Goal: Navigation & Orientation: Find specific page/section

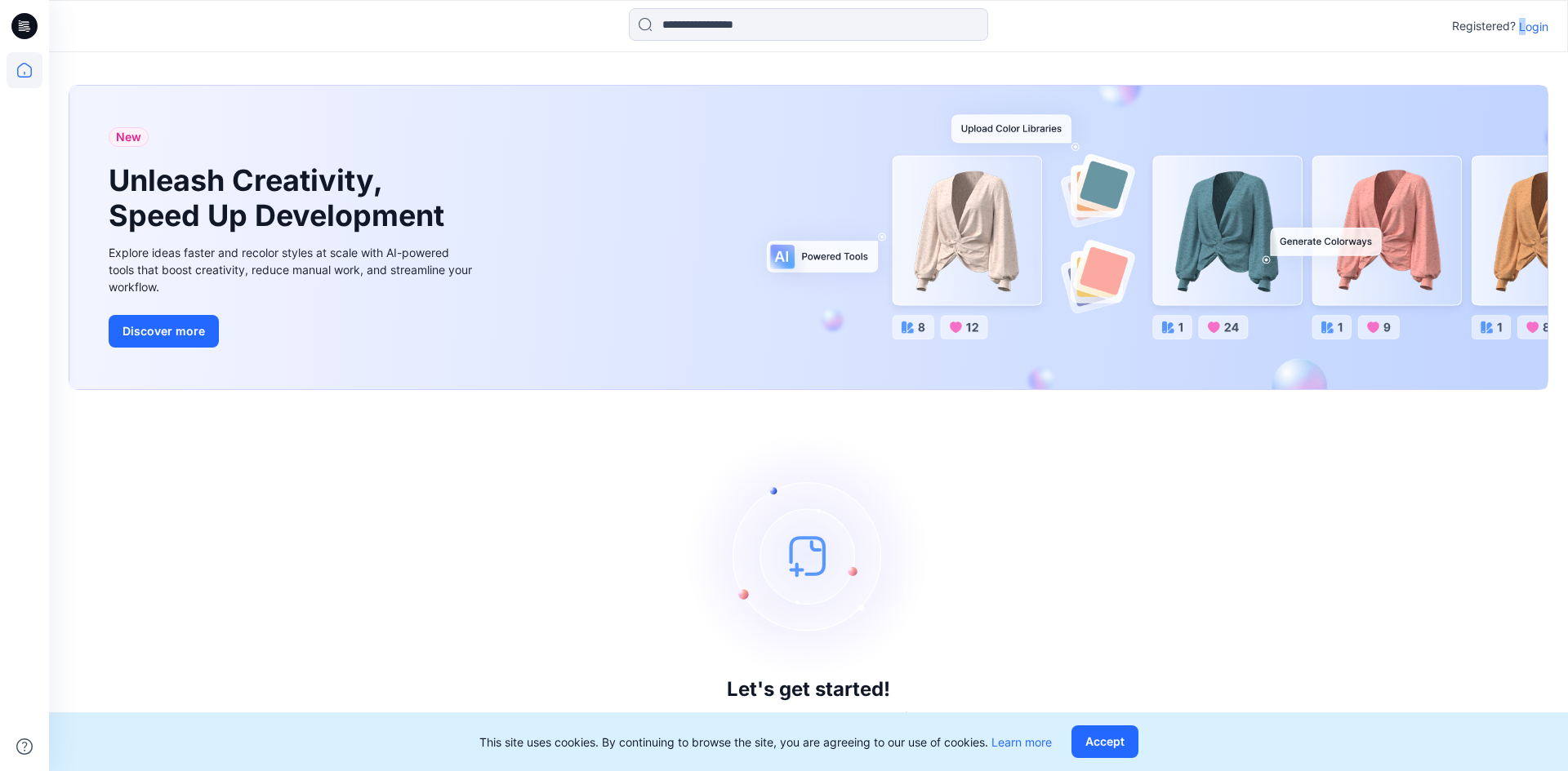
click at [1522, 20] on p "Login" at bounding box center [1533, 26] width 29 height 17
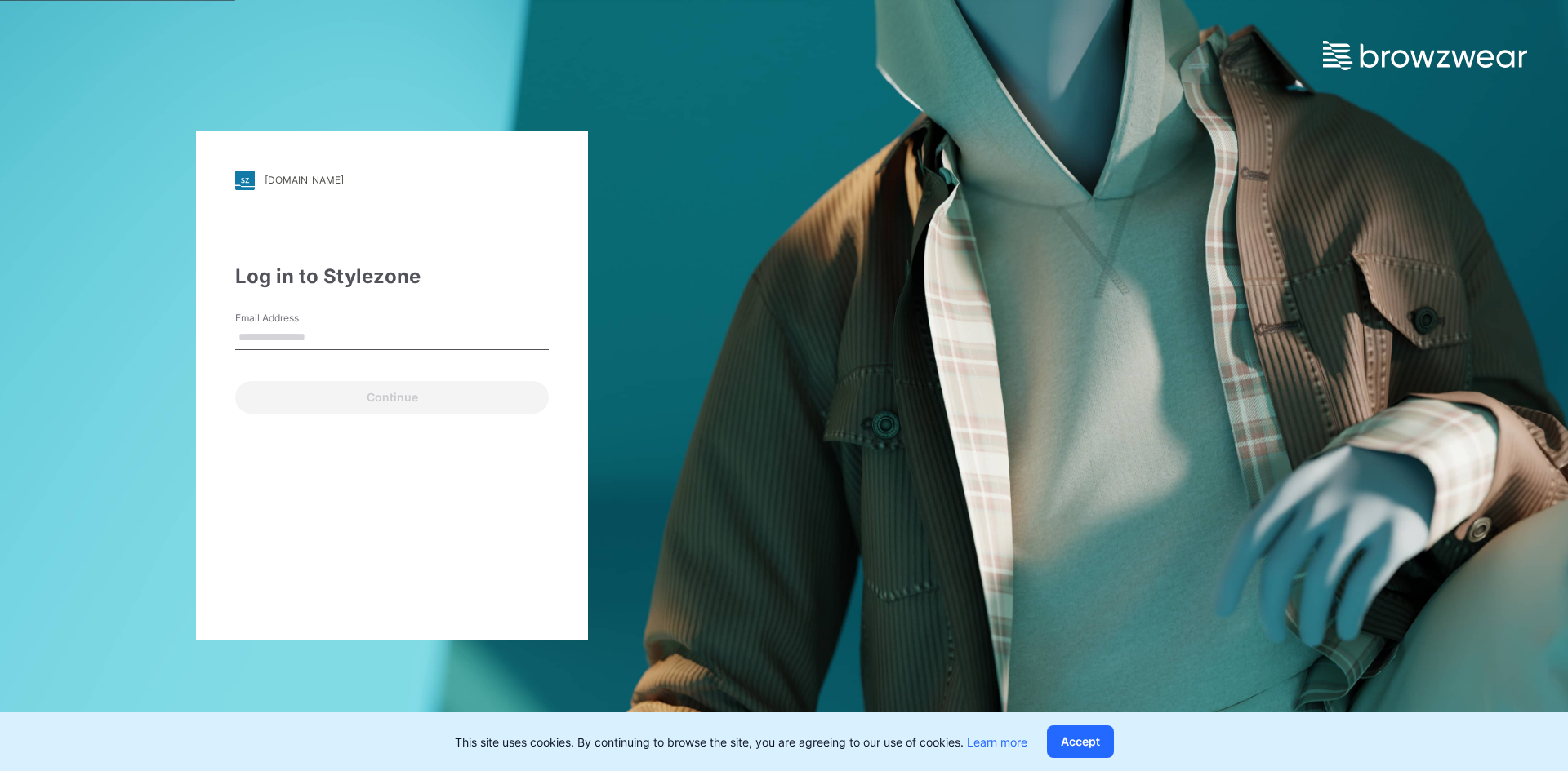
type input "**********"
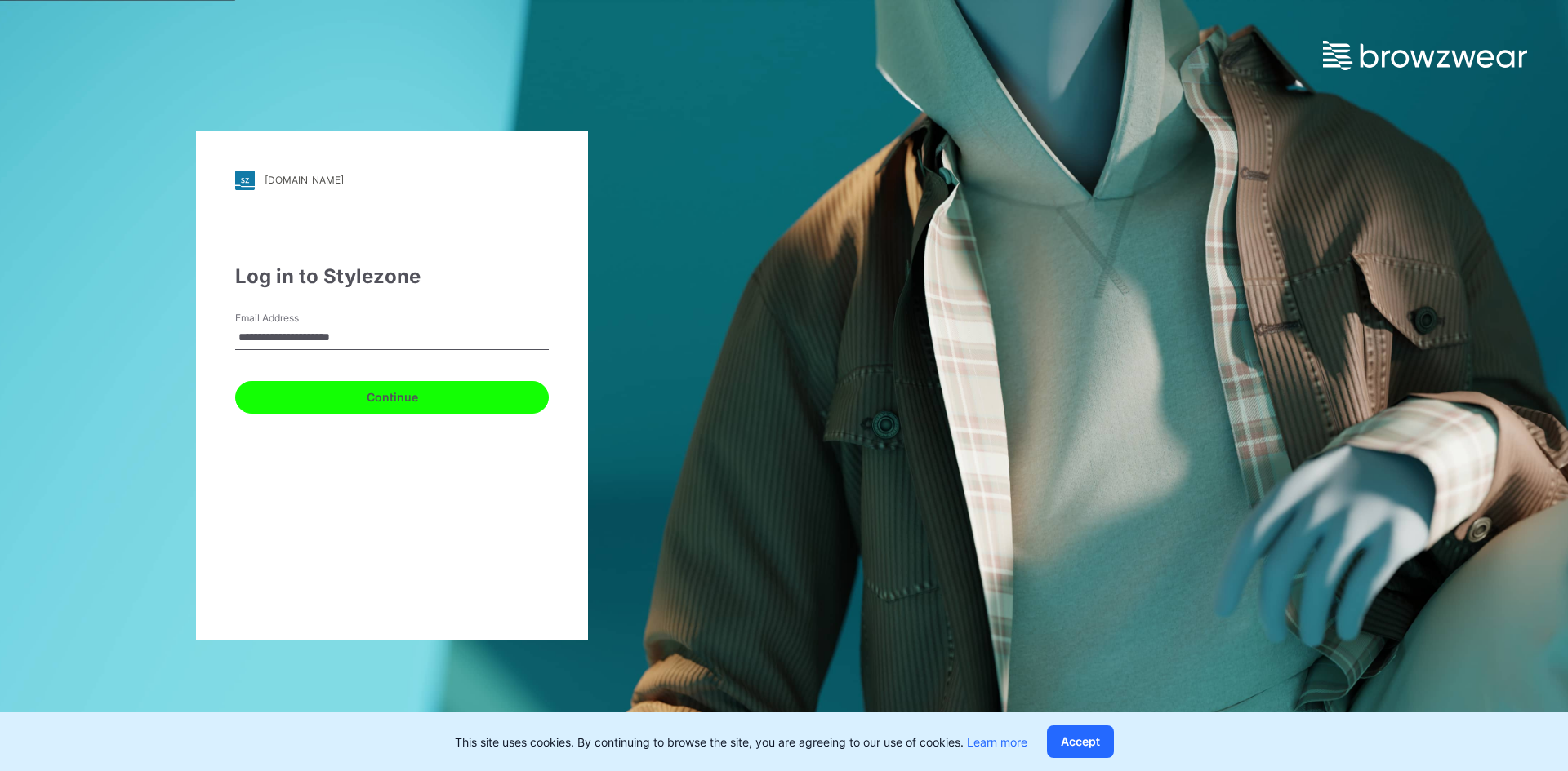
click at [400, 398] on button "Continue" at bounding box center [392, 397] width 313 height 33
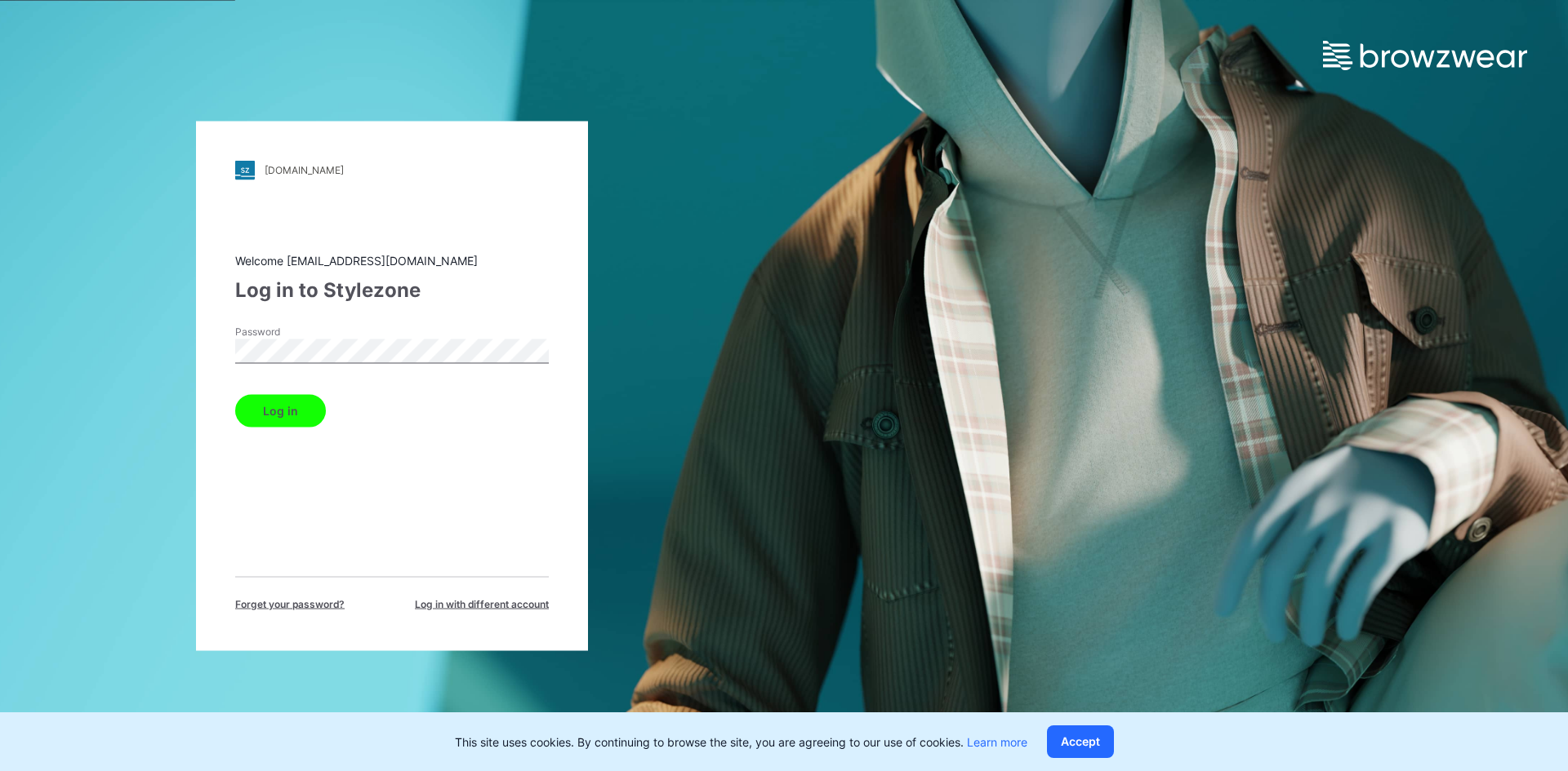
click at [260, 417] on button "Log in" at bounding box center [281, 410] width 91 height 33
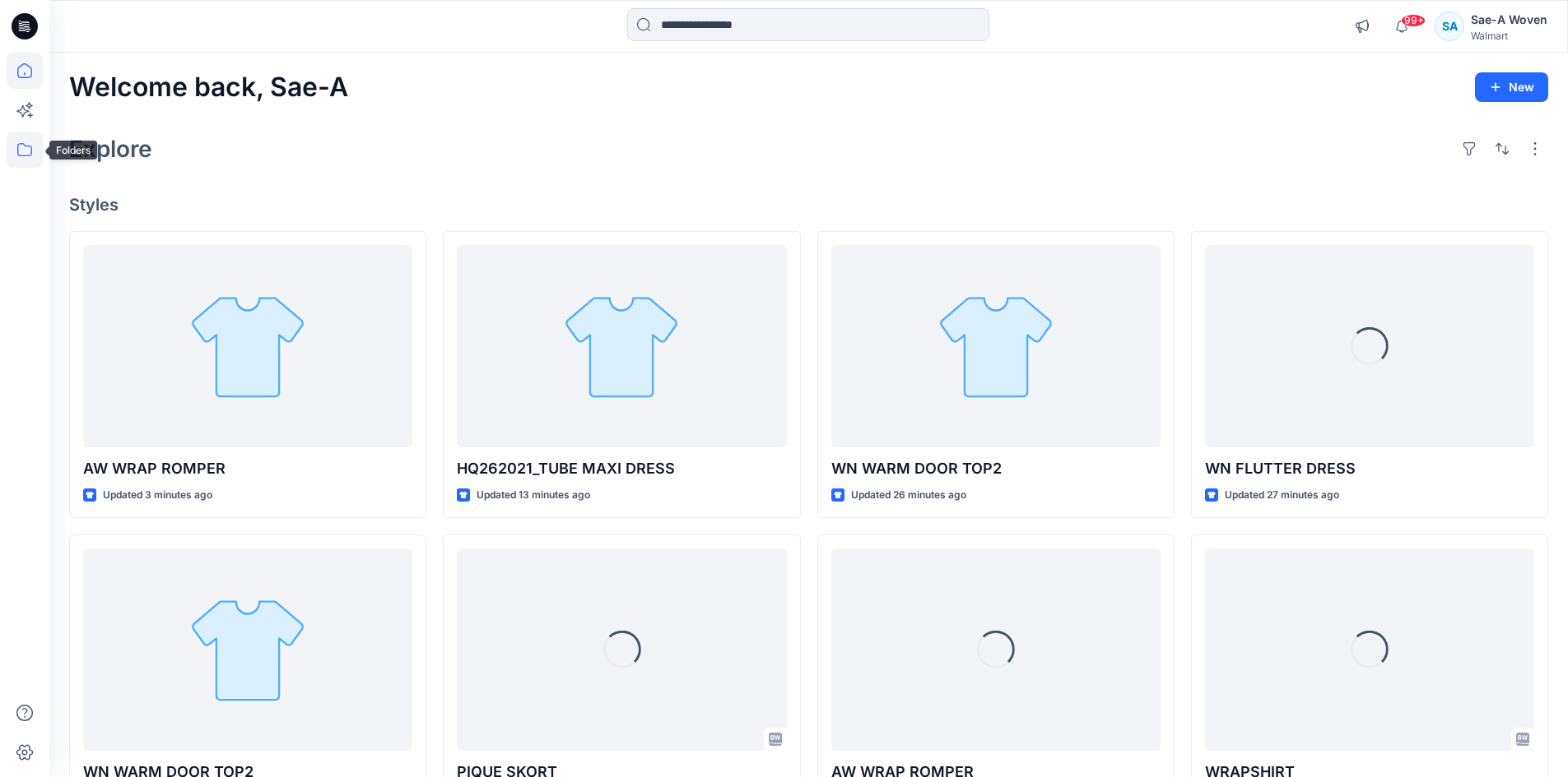
click at [25, 155] on icon at bounding box center [24, 150] width 15 height 13
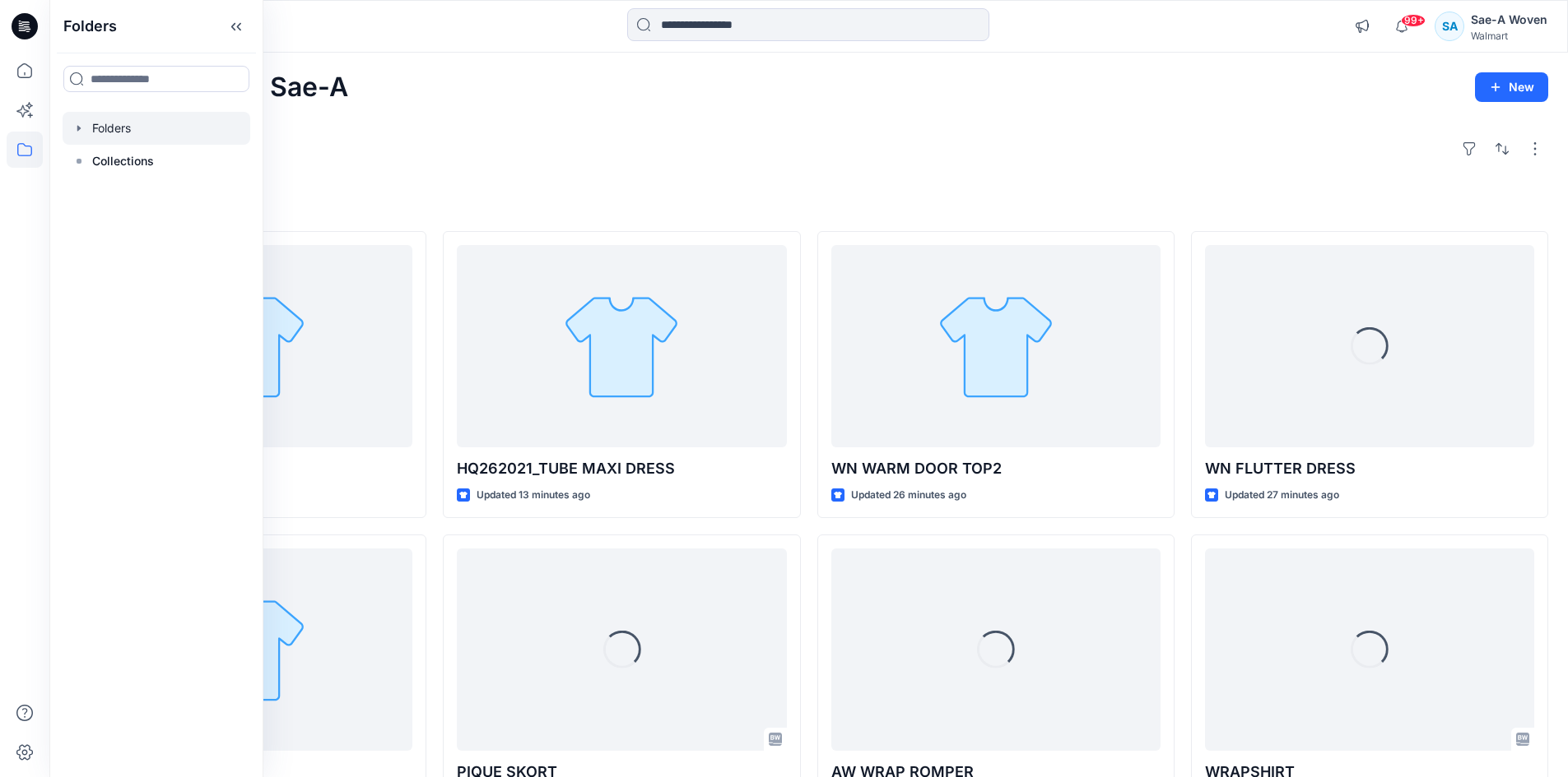
click at [133, 129] on div at bounding box center [155, 128] width 188 height 33
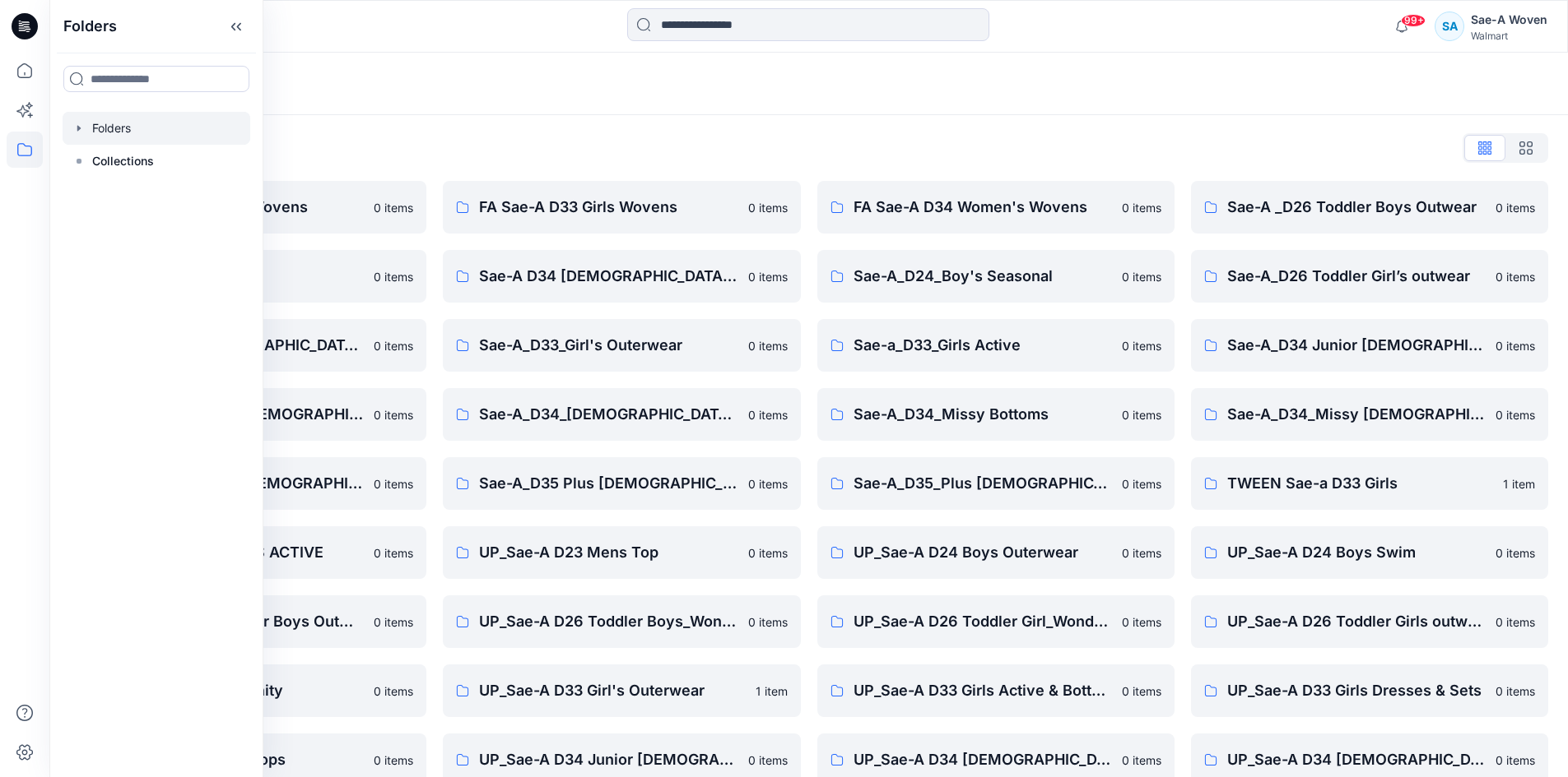
click at [757, 173] on div "Folders List FA Sae-A D24 Boys Wovens 0 items Sae-A D23 Mens Top 0 items Sae-A_…" at bounding box center [808, 529] width 1519 height 829
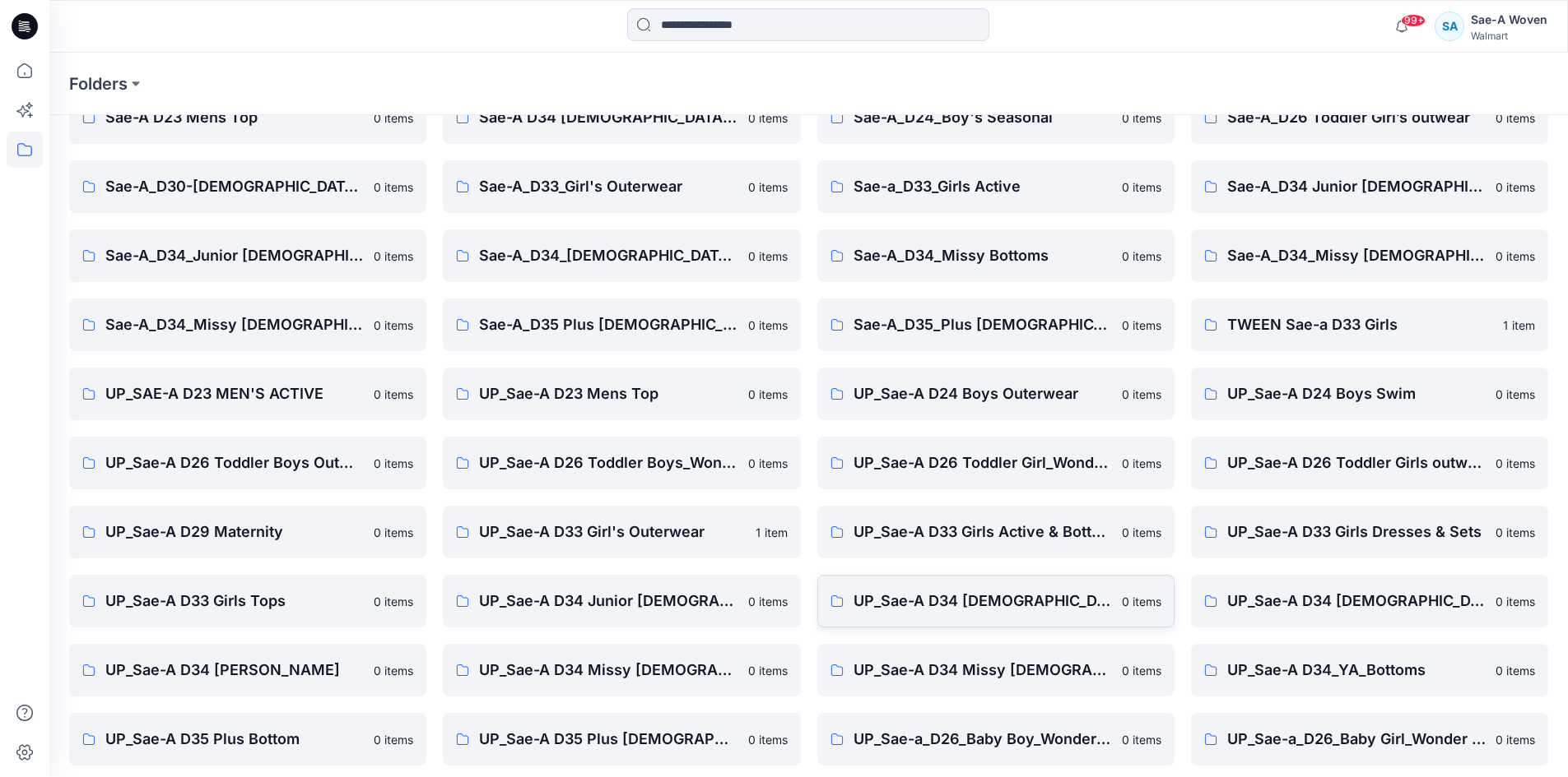
scroll to position [167, 0]
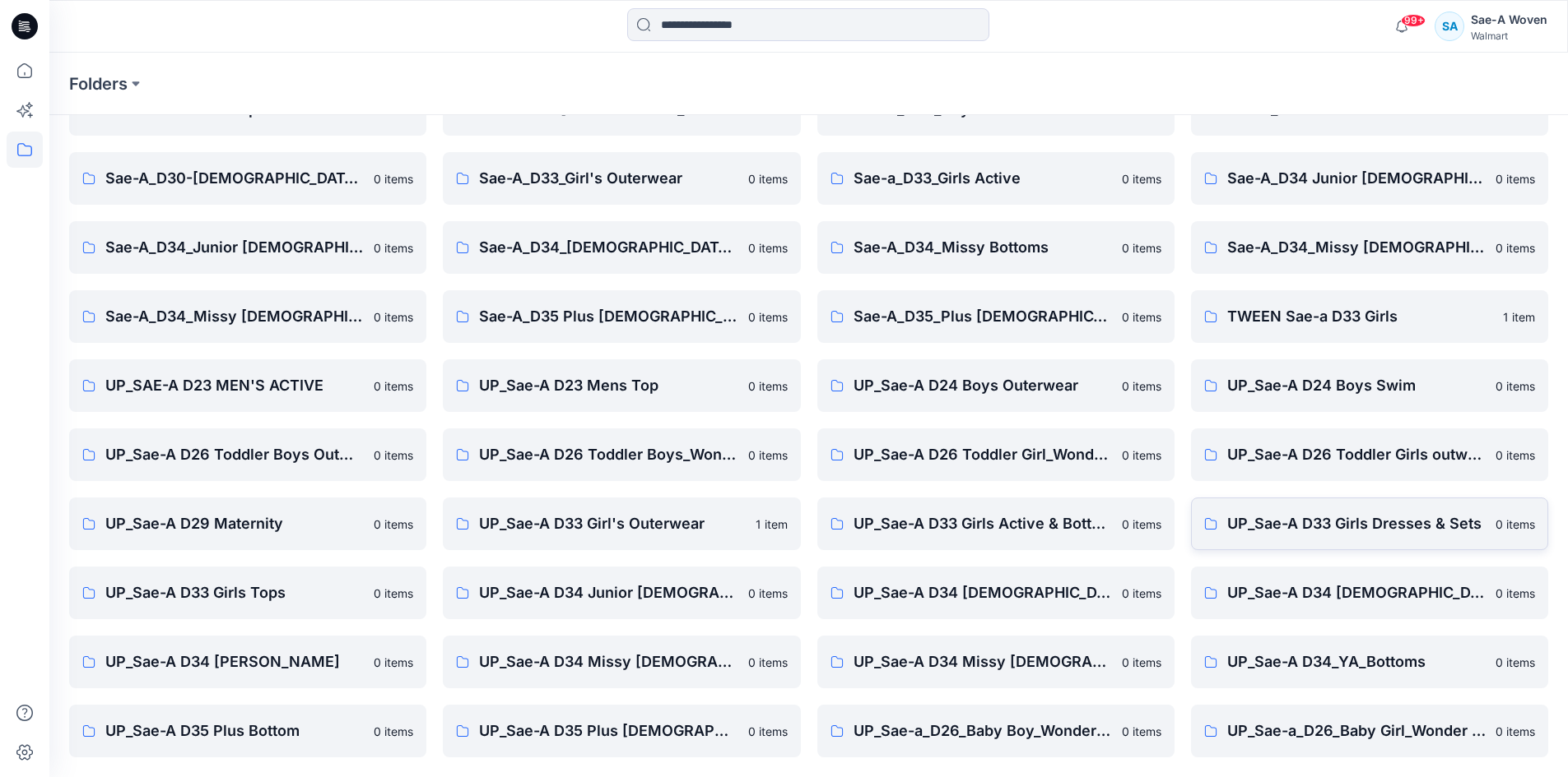
click at [1344, 519] on p "UP_Sae-A D33 Girls Dresses & Sets" at bounding box center [1356, 524] width 258 height 23
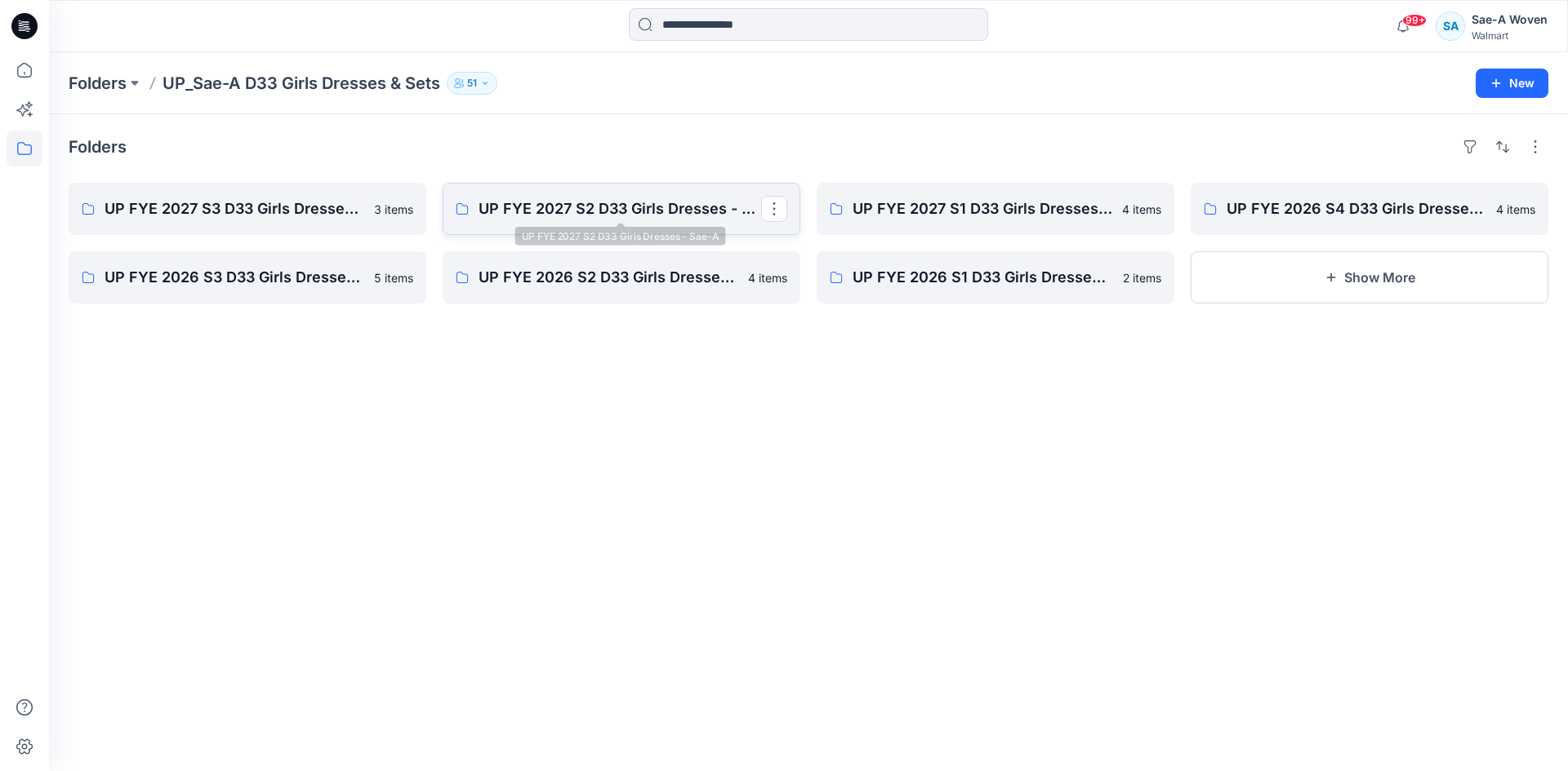
click at [616, 199] on p "UP FYE 2027 S2 D33 Girls Dresses - Sae-A" at bounding box center [620, 208] width 282 height 22
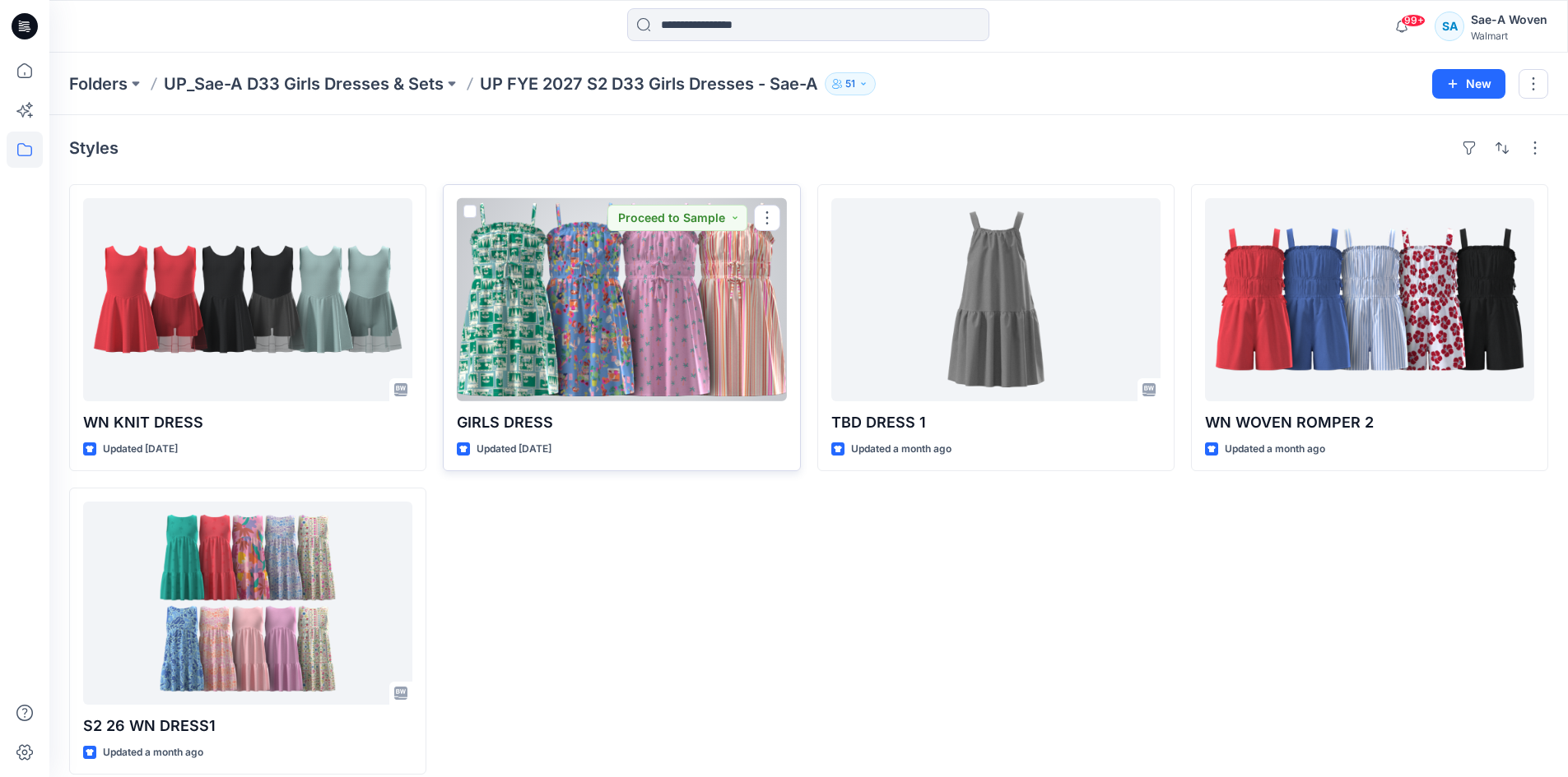
click at [640, 367] on div at bounding box center [621, 300] width 329 height 203
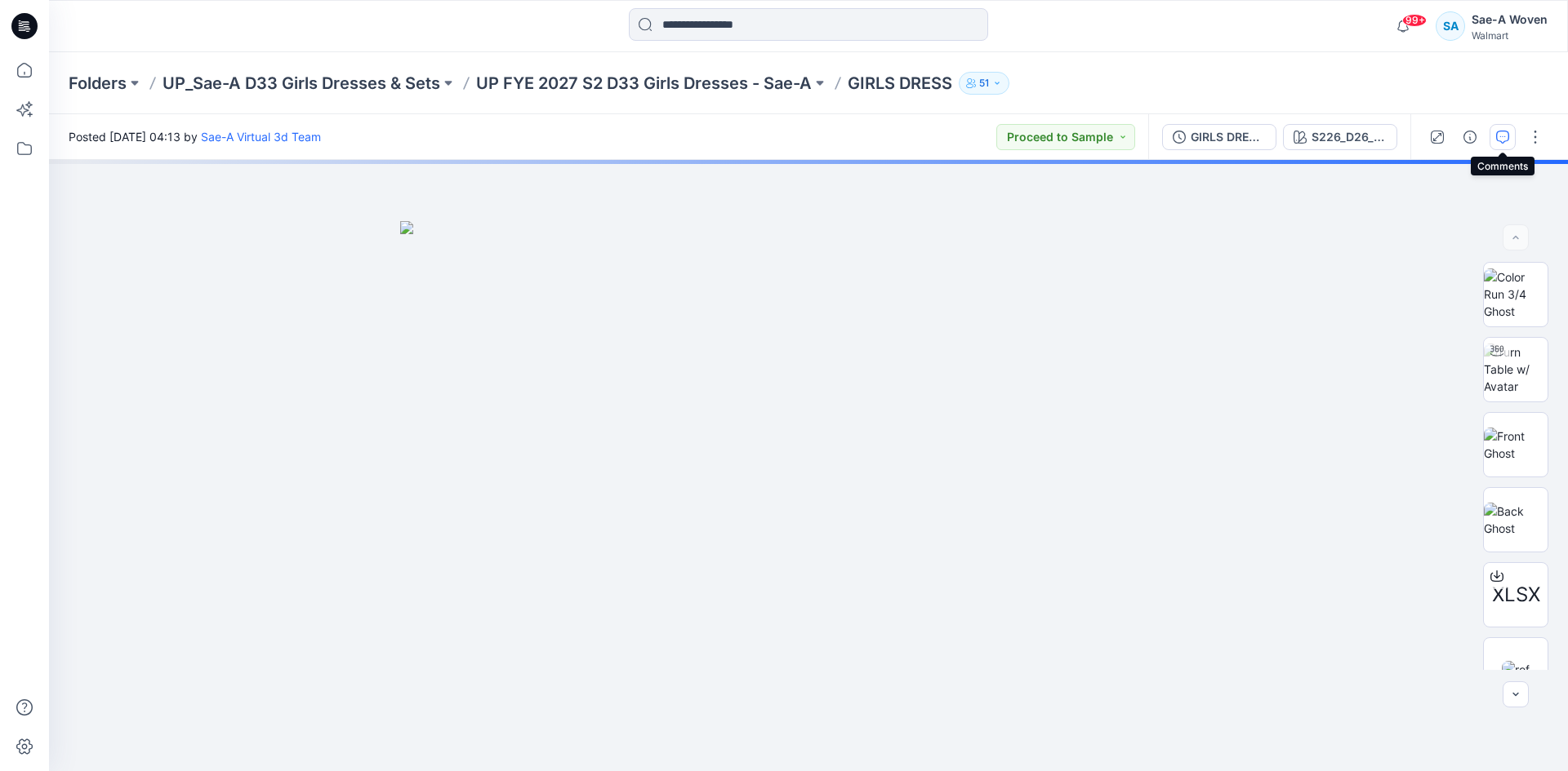
click at [1495, 138] on button "button" at bounding box center [1503, 137] width 26 height 26
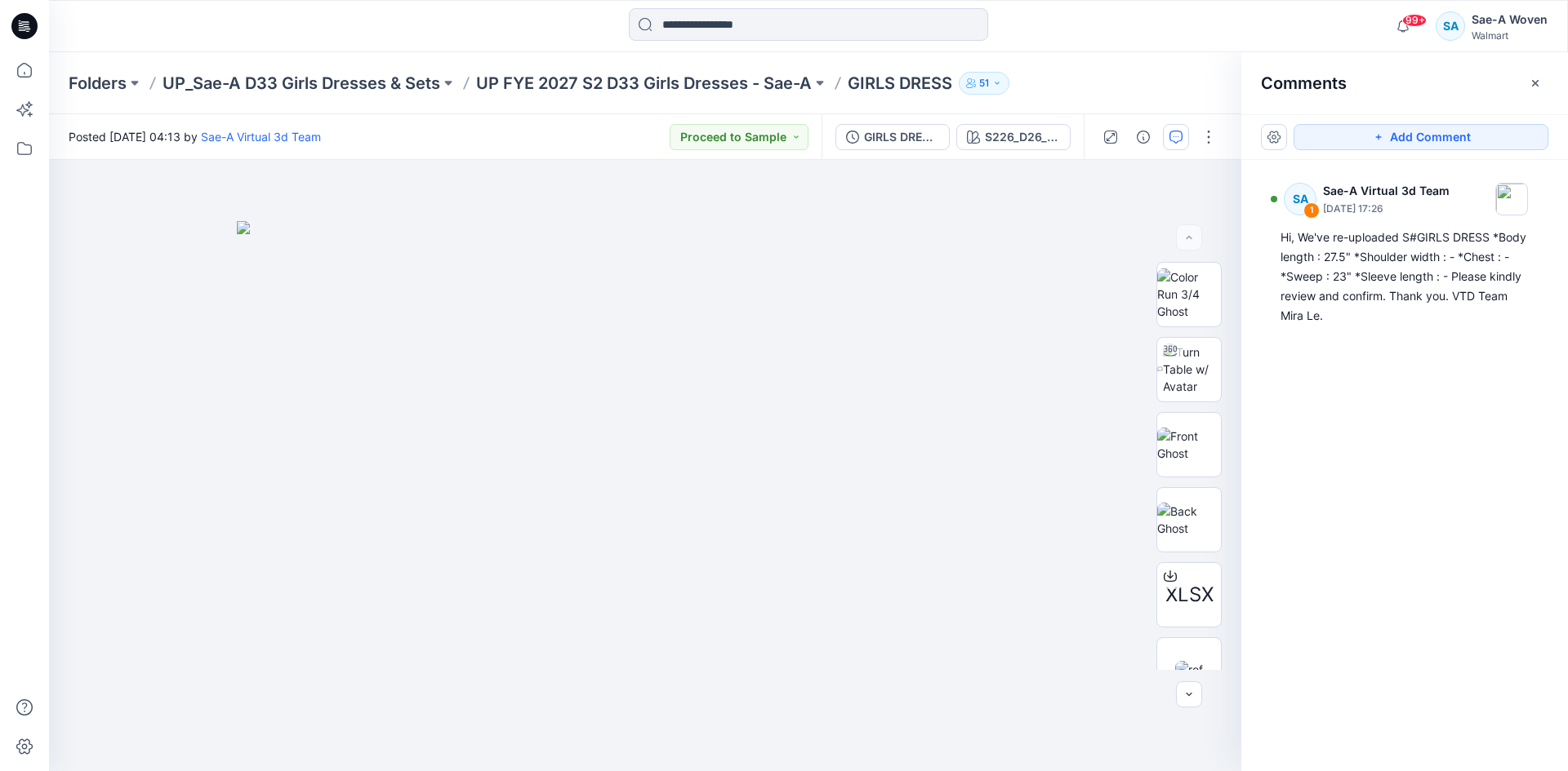
click at [1380, 513] on div "SA 1 Sae-A Virtual 3d Team [DATE] 17:26 Hi, We've re-uploaded S#GIRLS DRESS *Bo…" at bounding box center [1404, 435] width 326 height 551
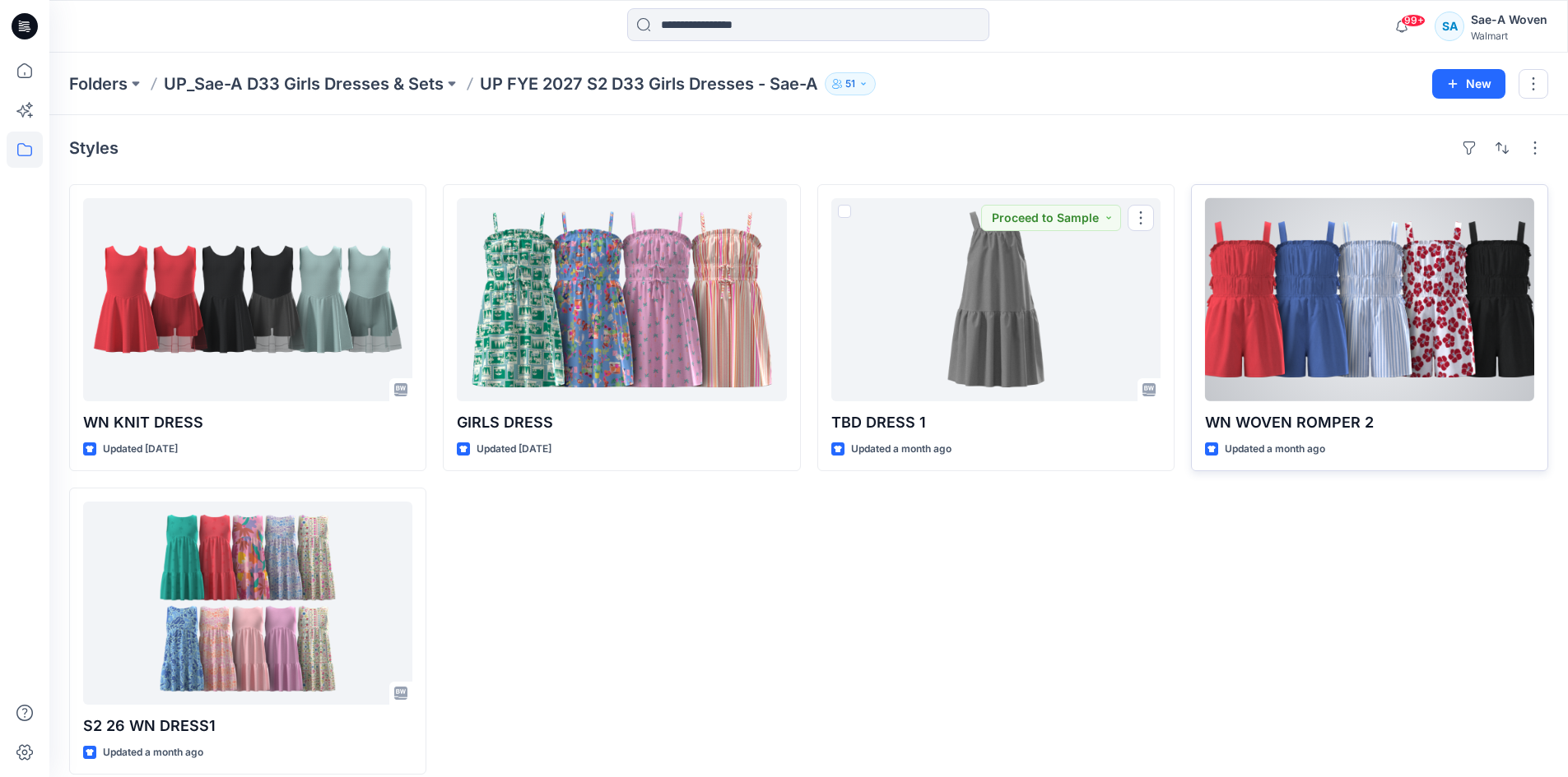
click at [1326, 344] on div at bounding box center [1369, 300] width 329 height 203
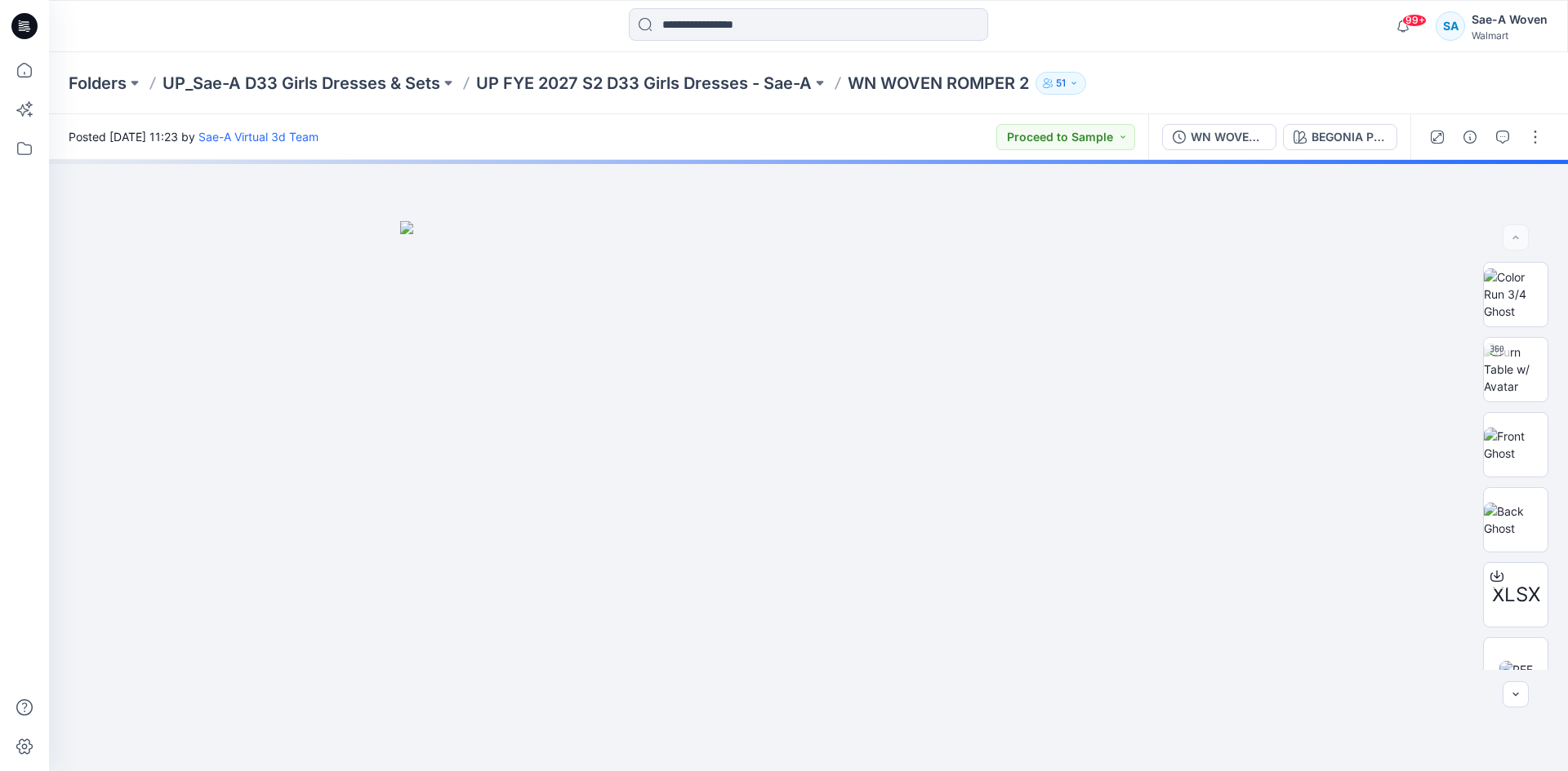
click at [1488, 140] on div at bounding box center [1486, 136] width 151 height 46
click at [1493, 138] on button "button" at bounding box center [1503, 137] width 26 height 26
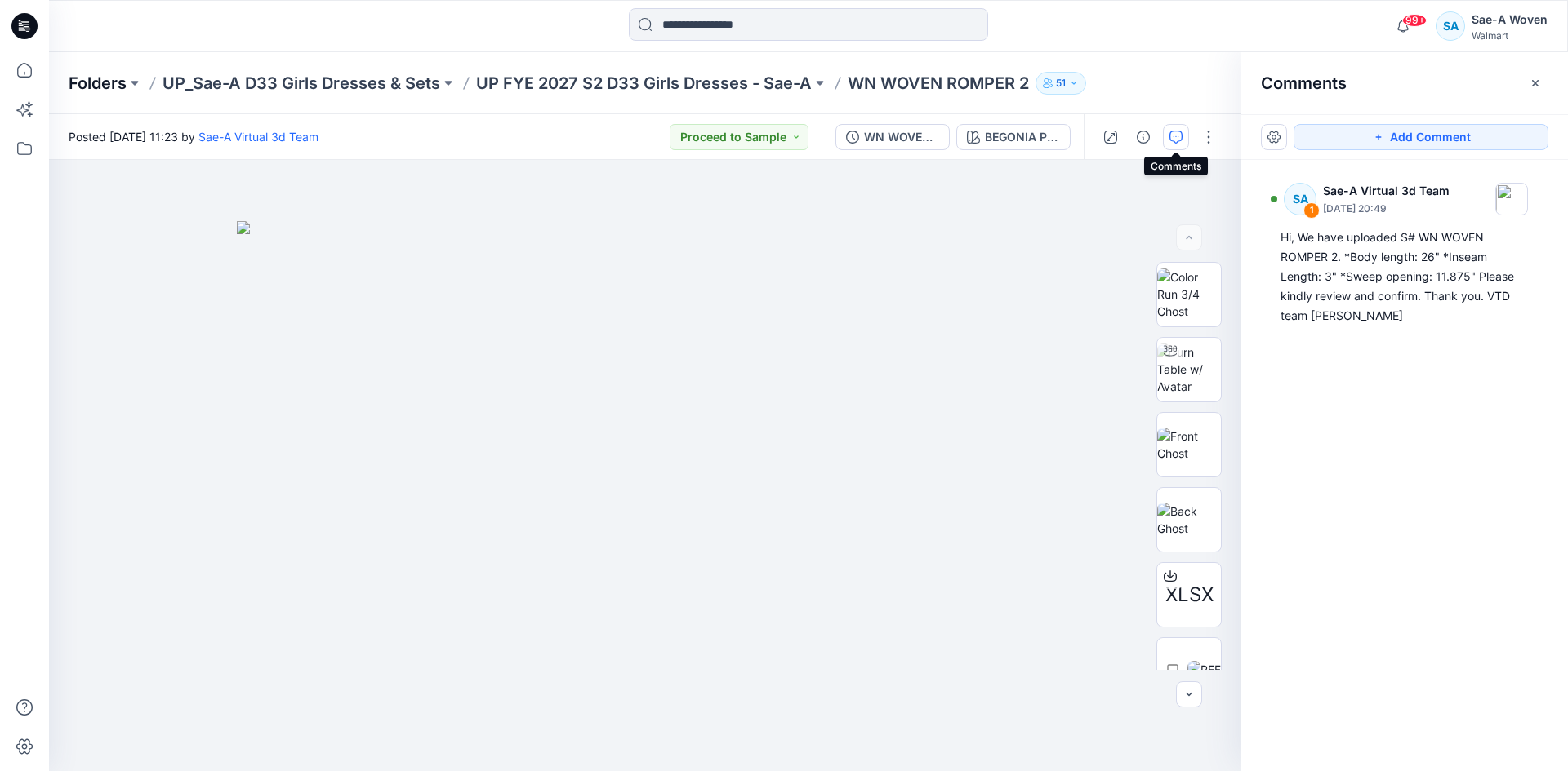
click at [81, 82] on p "Folders" at bounding box center [97, 83] width 58 height 22
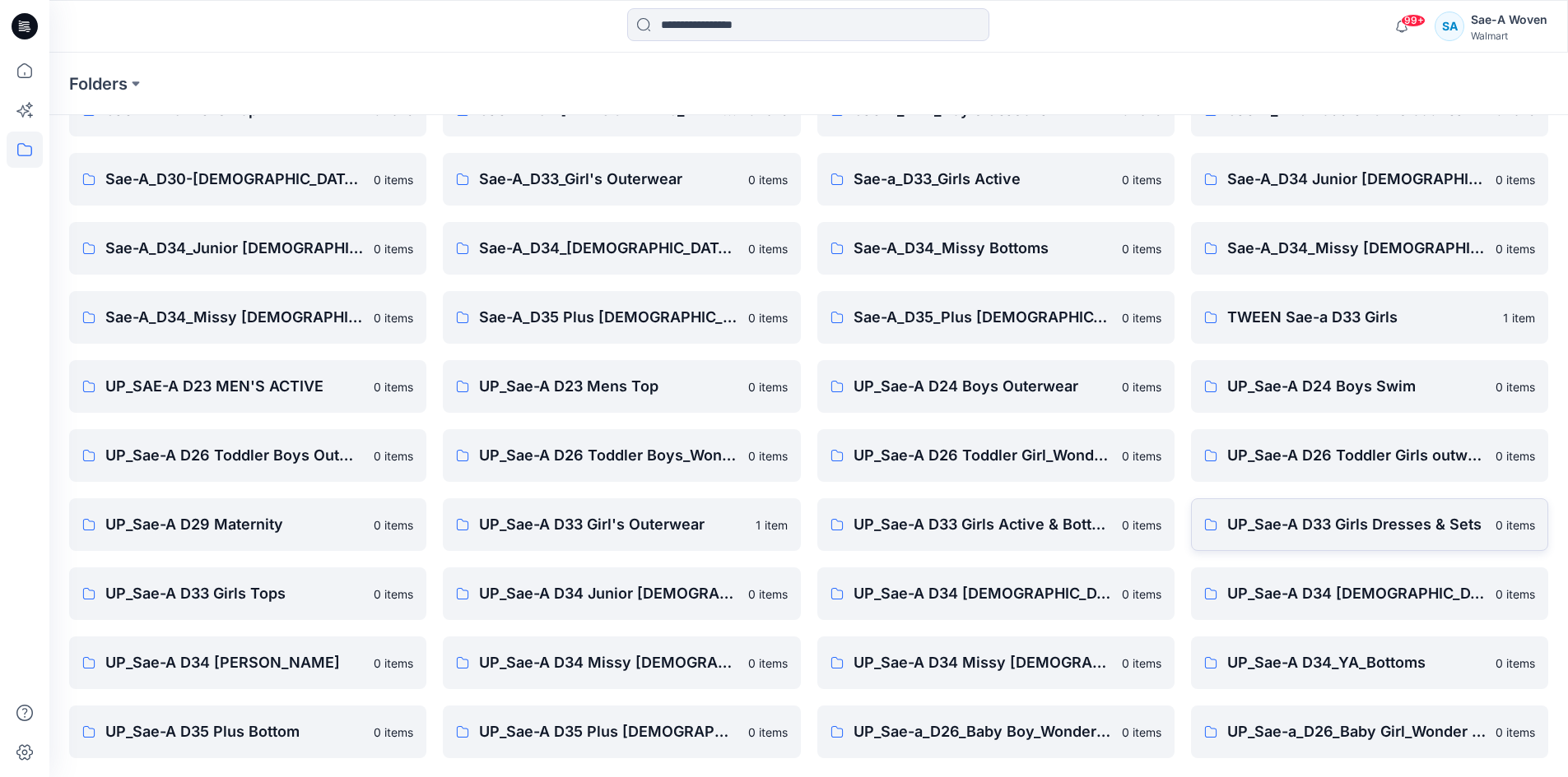
scroll to position [167, 0]
click at [1308, 322] on p "TWEEN Sae-a D33 Girls" at bounding box center [1360, 316] width 266 height 23
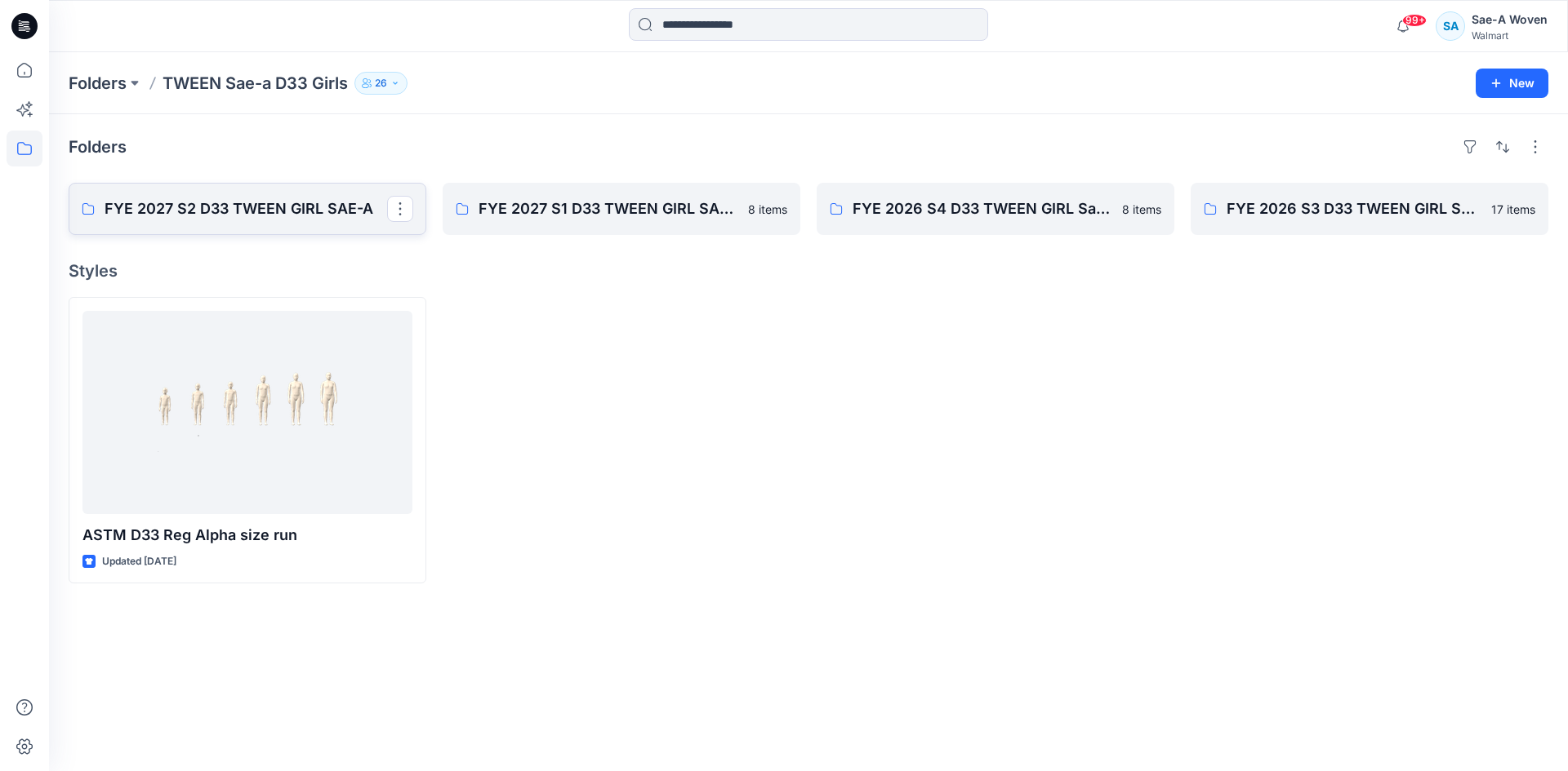
click at [310, 203] on p "FYE 2027 S2 D33 TWEEN GIRL SAE-A" at bounding box center [246, 208] width 282 height 22
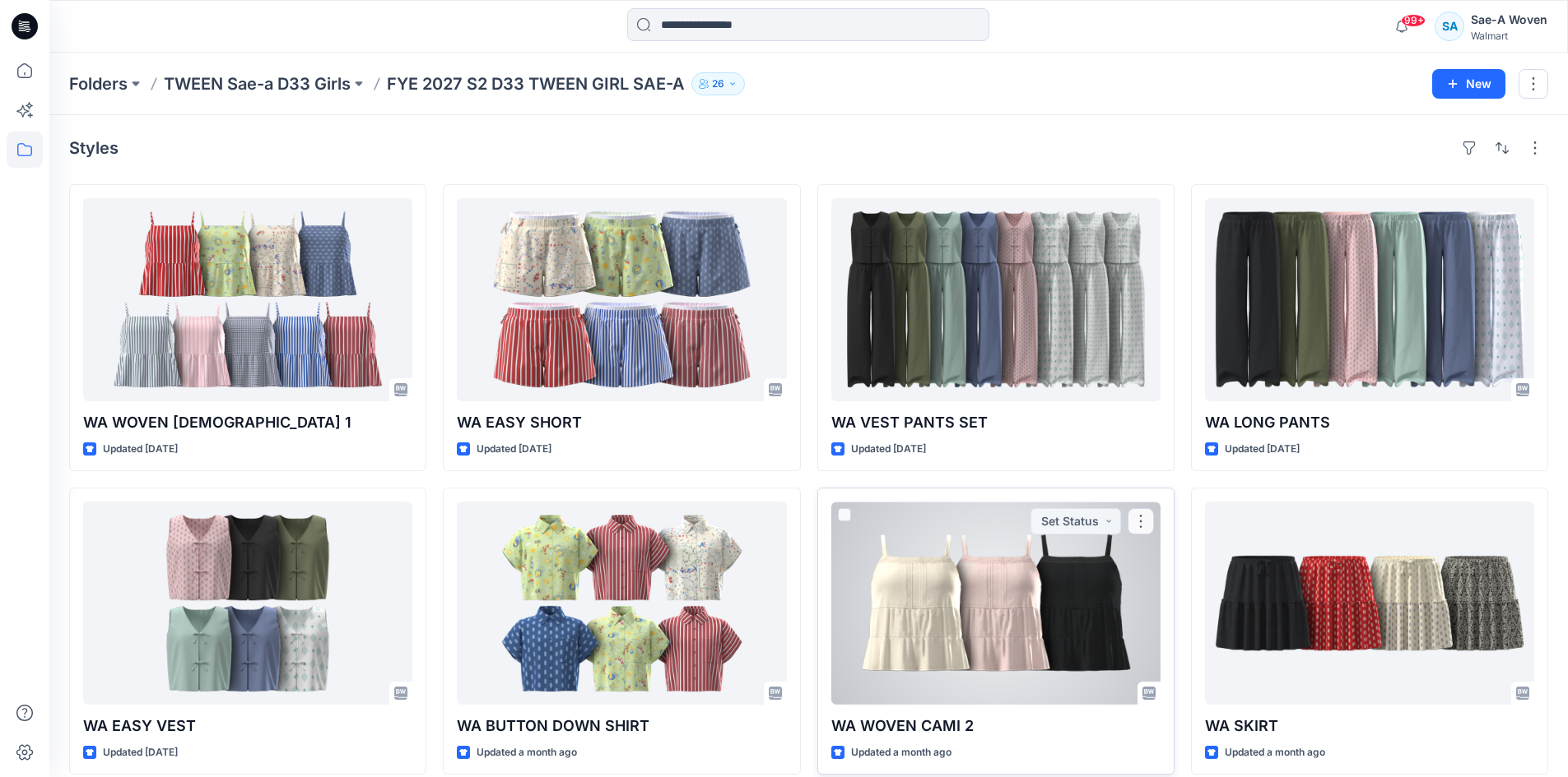
scroll to position [247, 0]
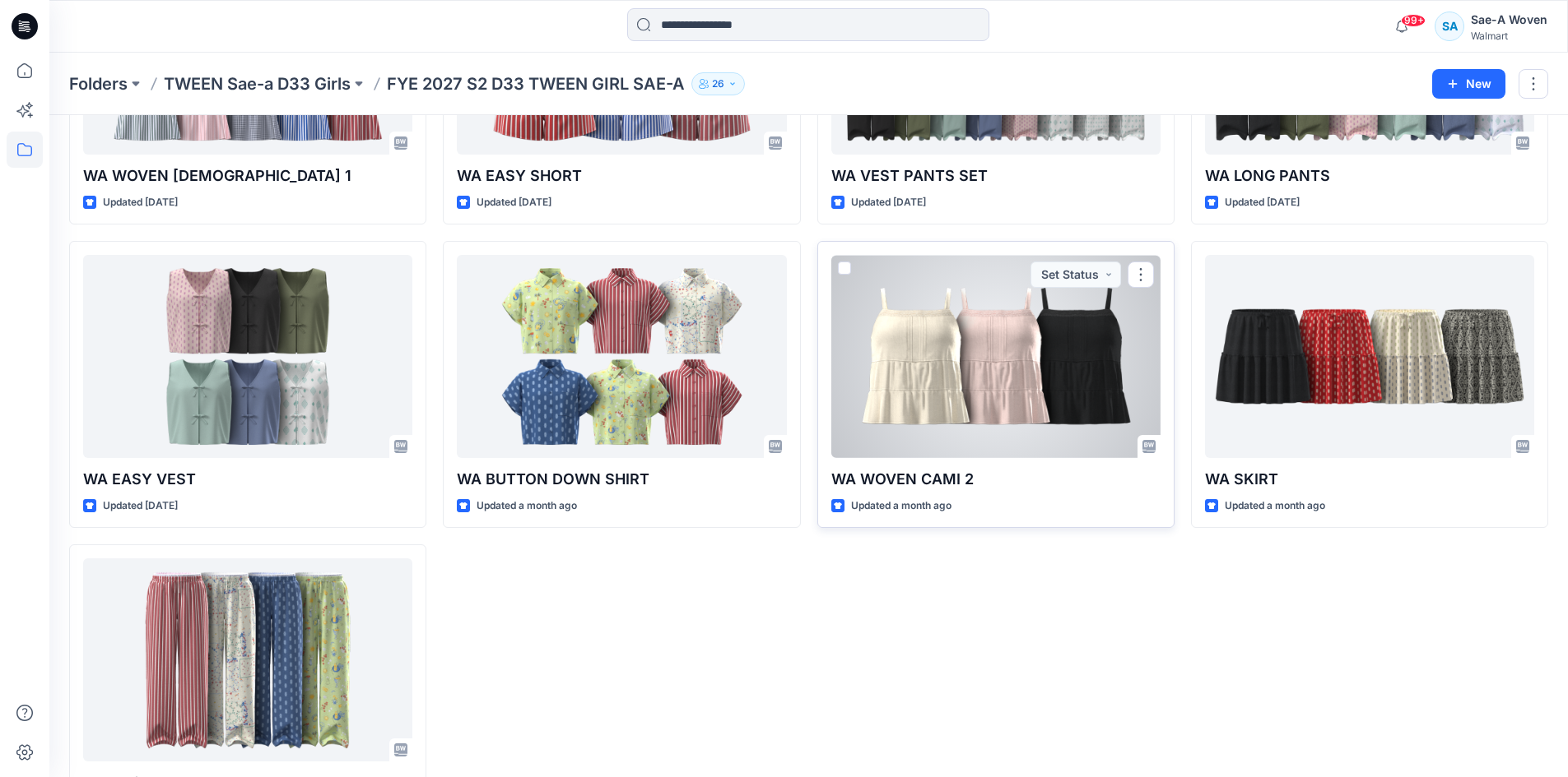
click at [1002, 369] on div at bounding box center [995, 357] width 329 height 203
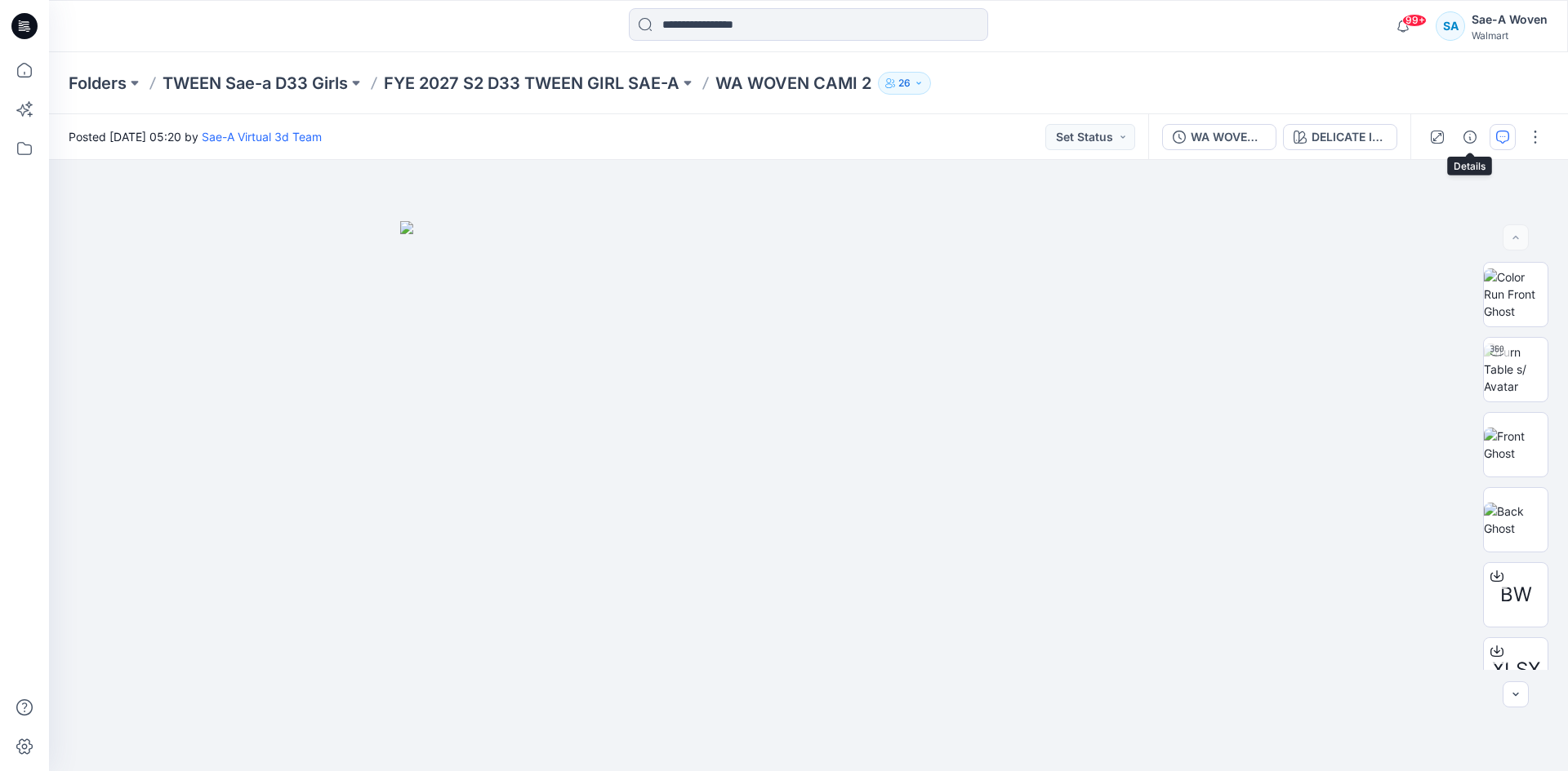
click at [1503, 138] on icon "button" at bounding box center [1503, 137] width 13 height 13
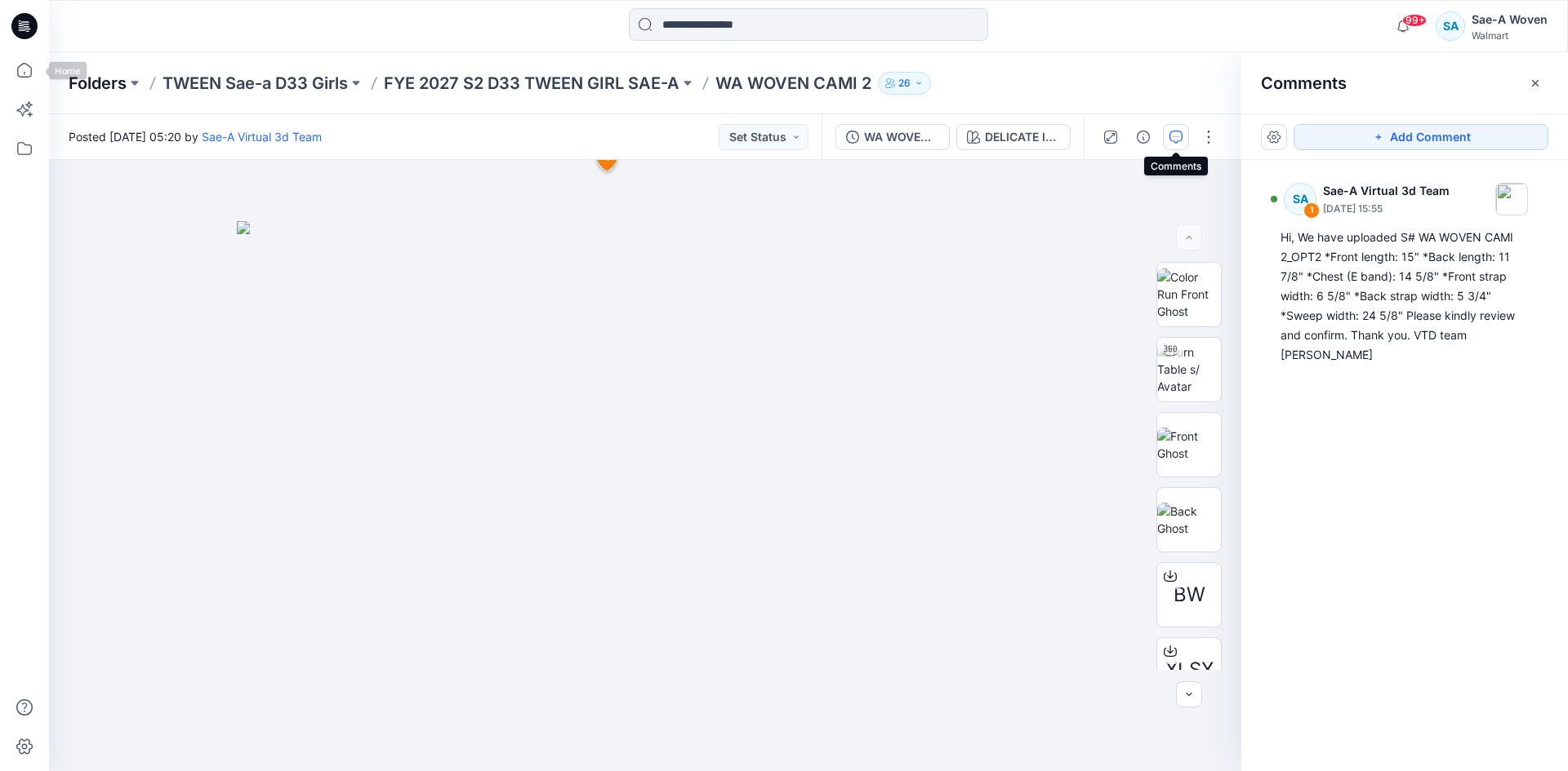
click at [100, 82] on p "Folders" at bounding box center [97, 83] width 58 height 22
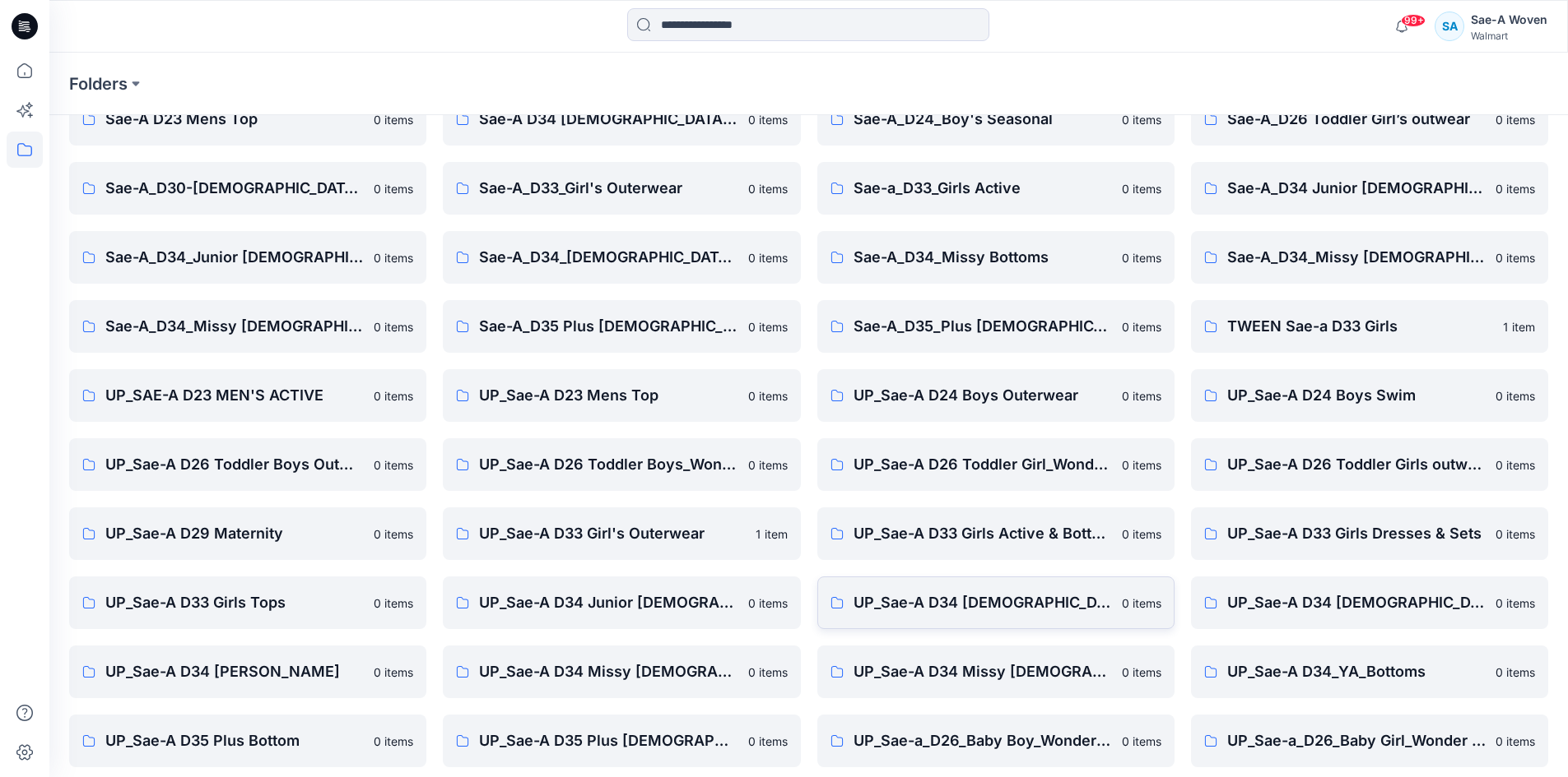
scroll to position [167, 0]
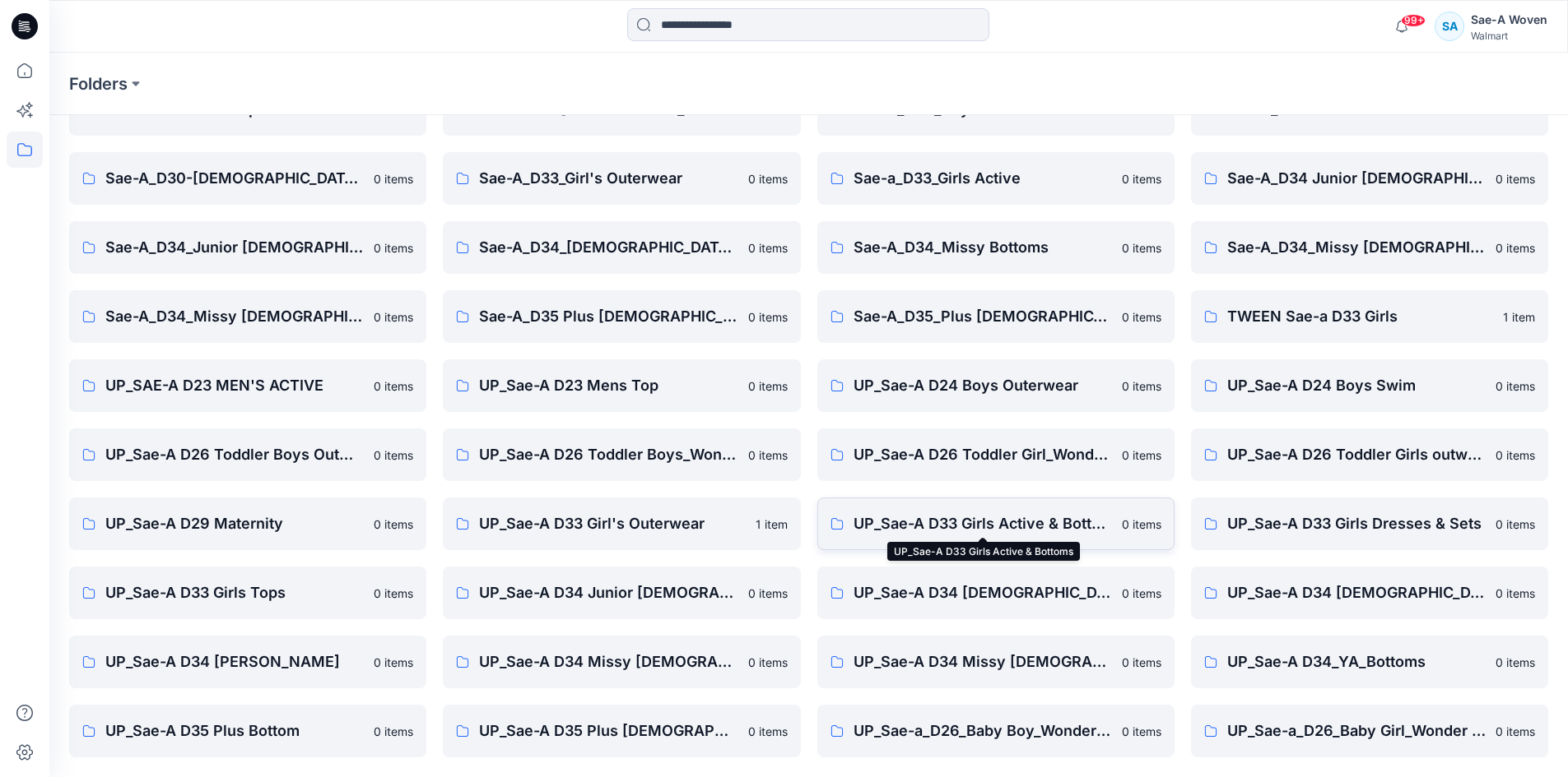
click at [1053, 527] on p "UP_Sae-A D33 Girls Active & Bottoms" at bounding box center [983, 524] width 258 height 23
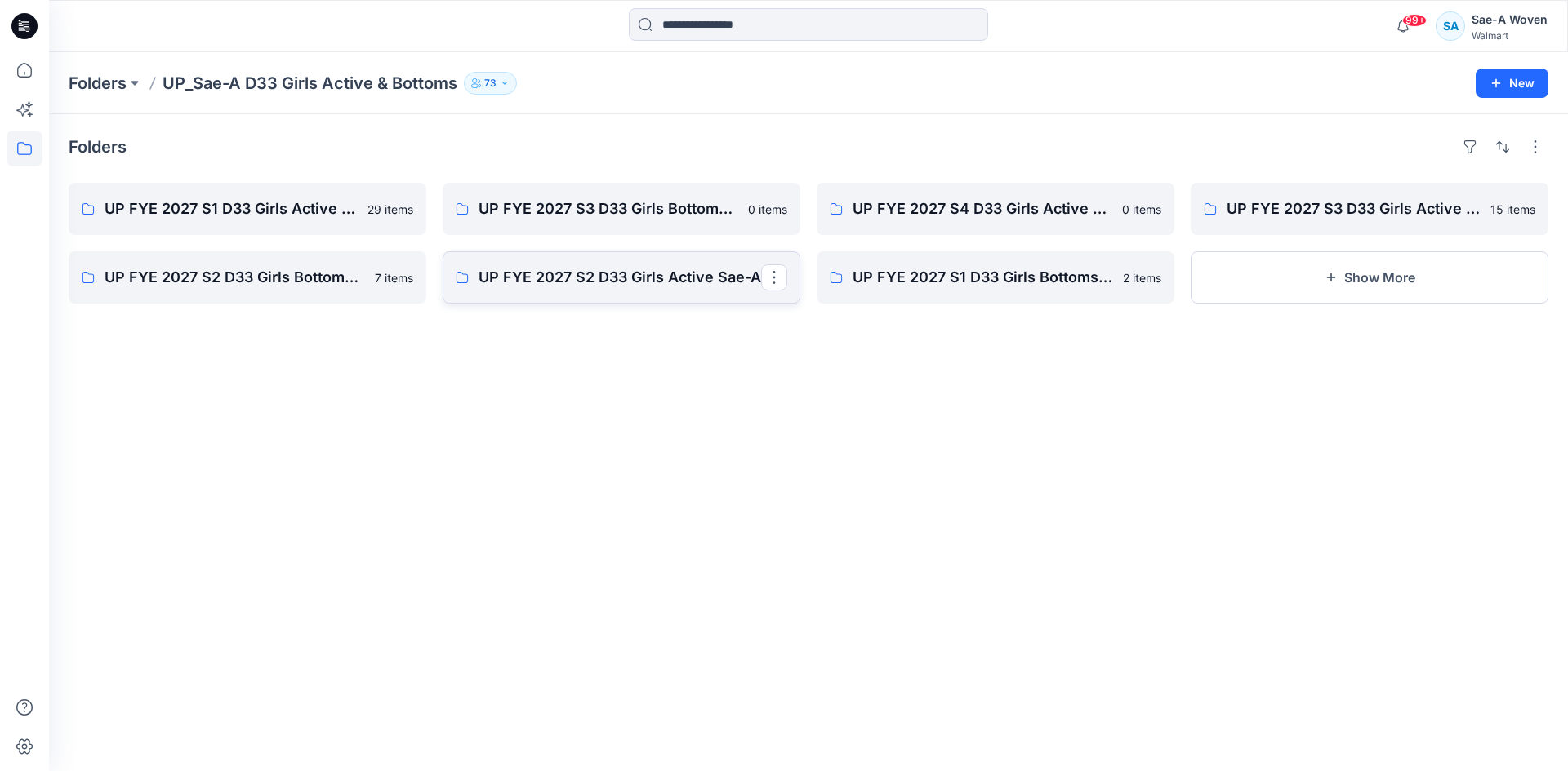
click at [700, 292] on link "UP FYE 2027 S2 D33 Girls Active Sae-A" at bounding box center [621, 278] width 358 height 52
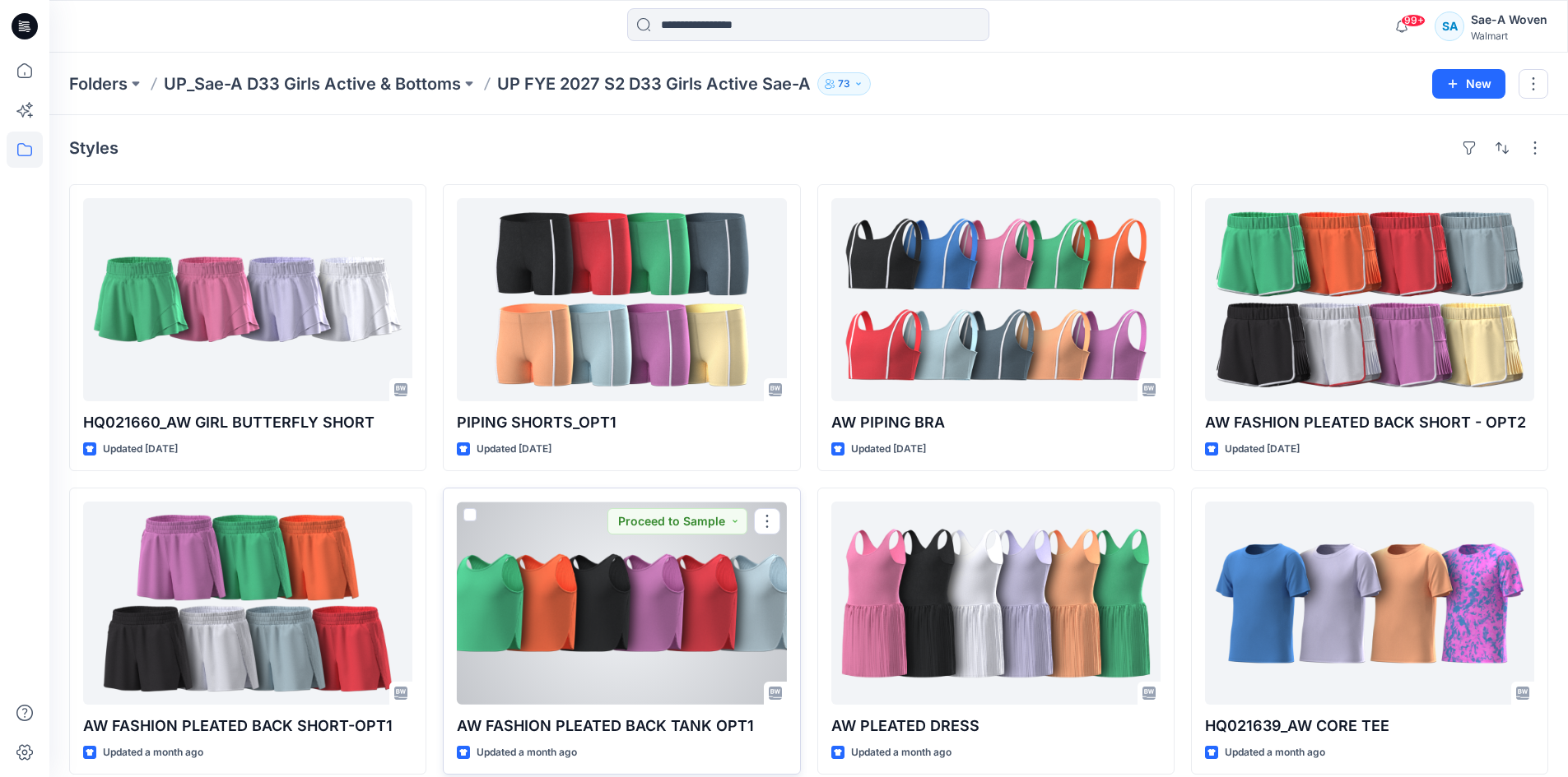
click at [635, 623] on div at bounding box center [621, 604] width 329 height 203
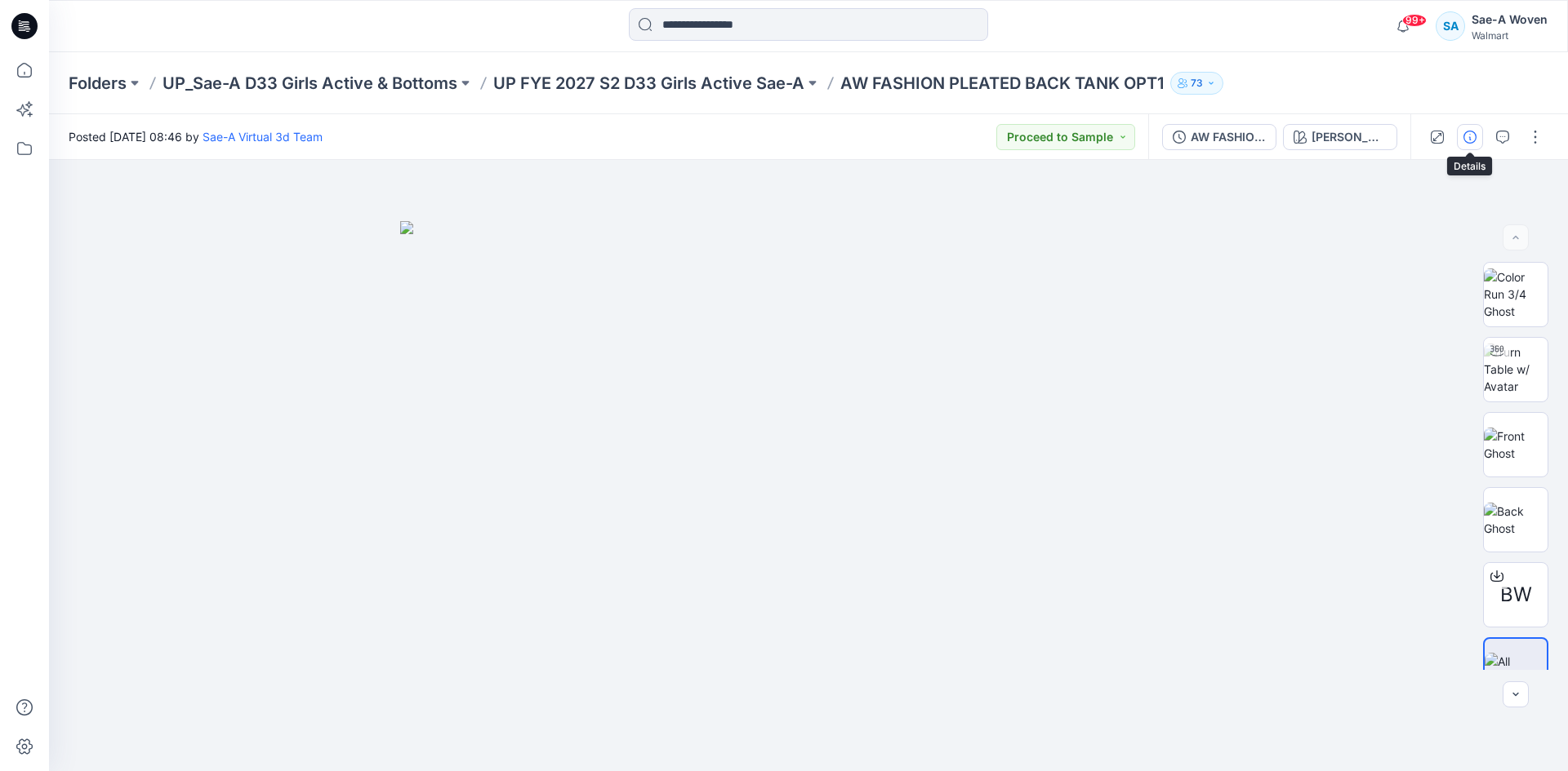
click at [1468, 139] on icon "button" at bounding box center [1470, 137] width 13 height 13
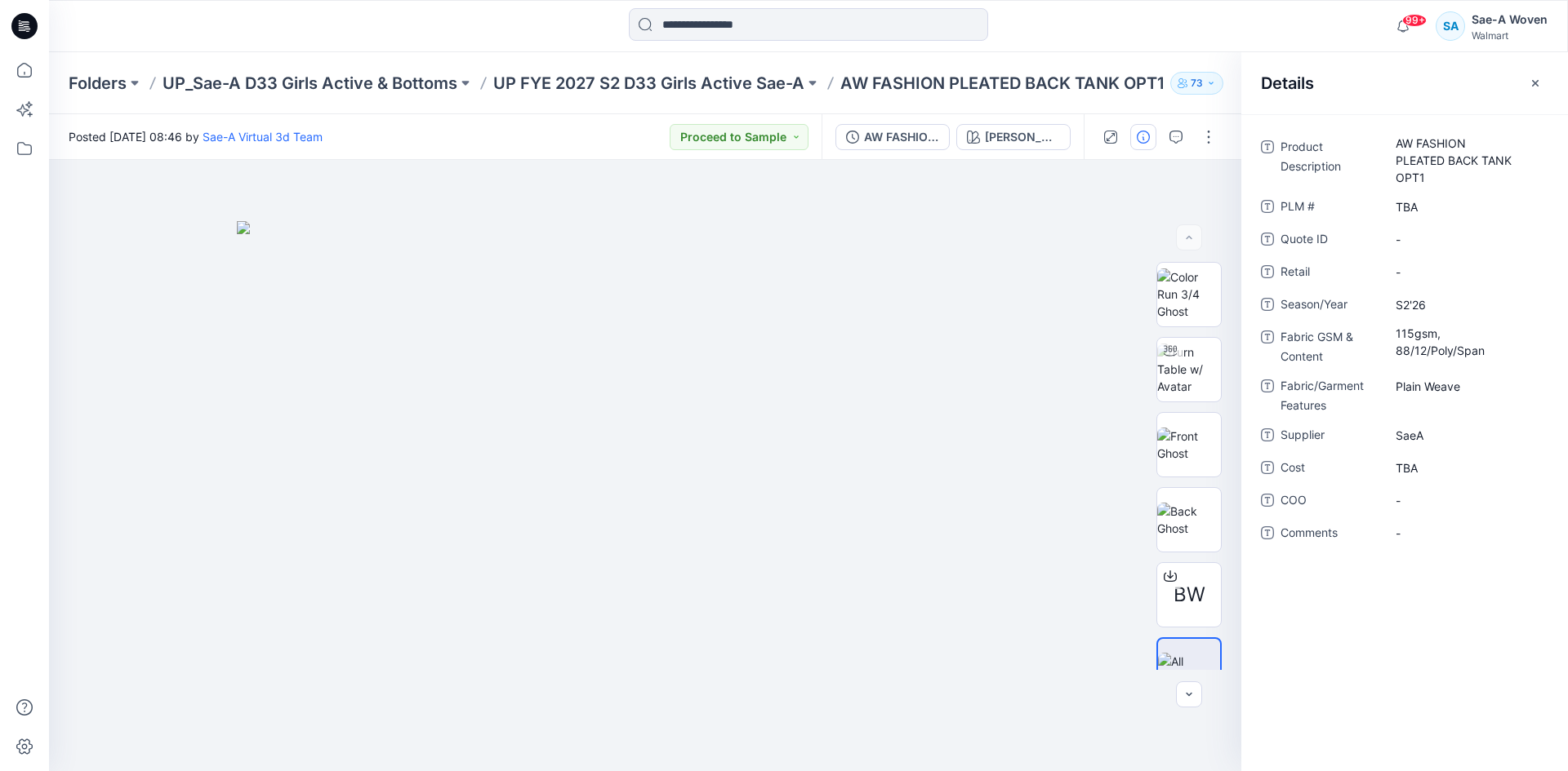
click at [1520, 86] on div "Details" at bounding box center [1404, 83] width 326 height 62
click at [1532, 83] on icon "button" at bounding box center [1535, 83] width 13 height 13
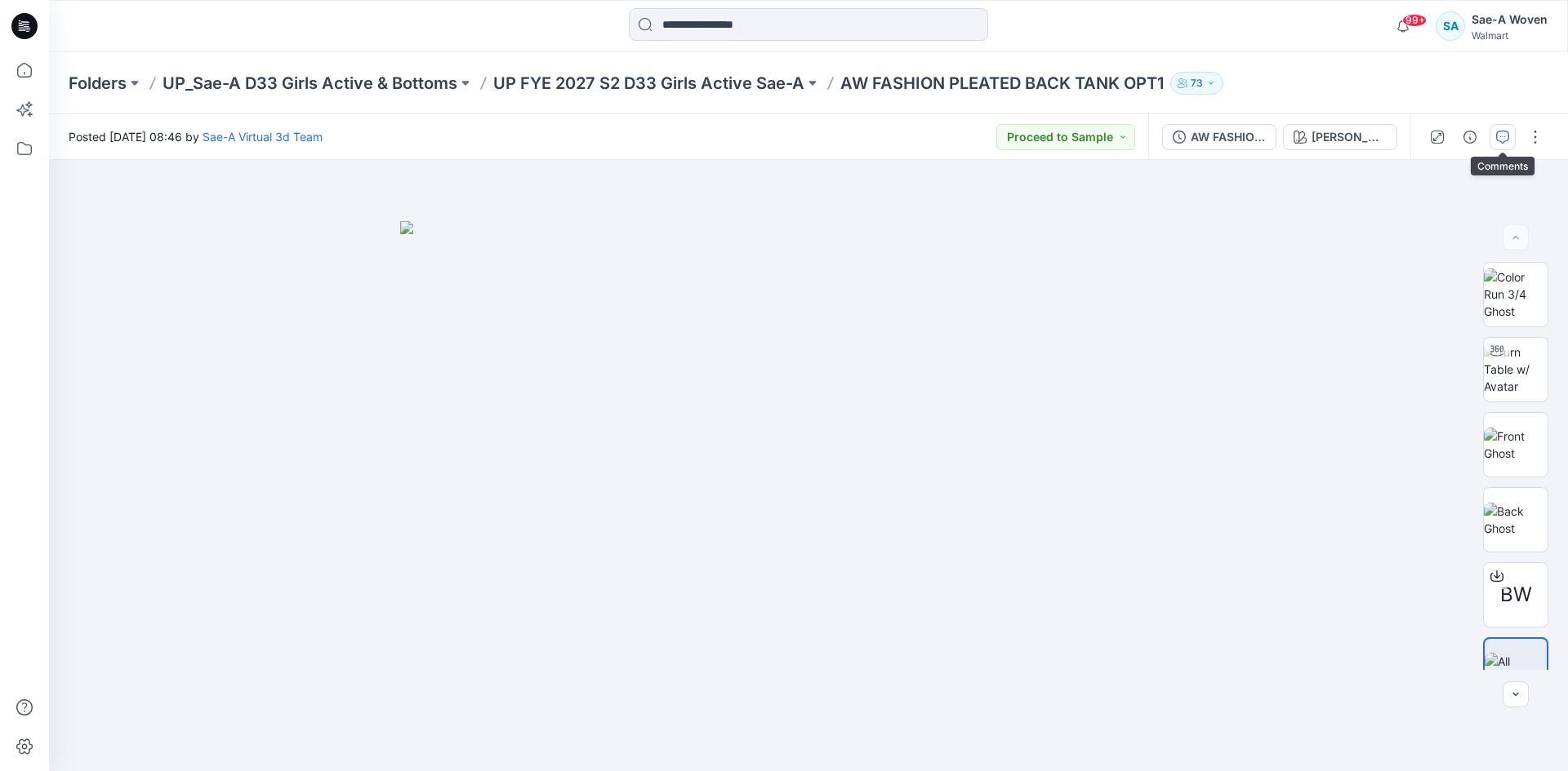
click at [1494, 131] on button "button" at bounding box center [1503, 137] width 26 height 26
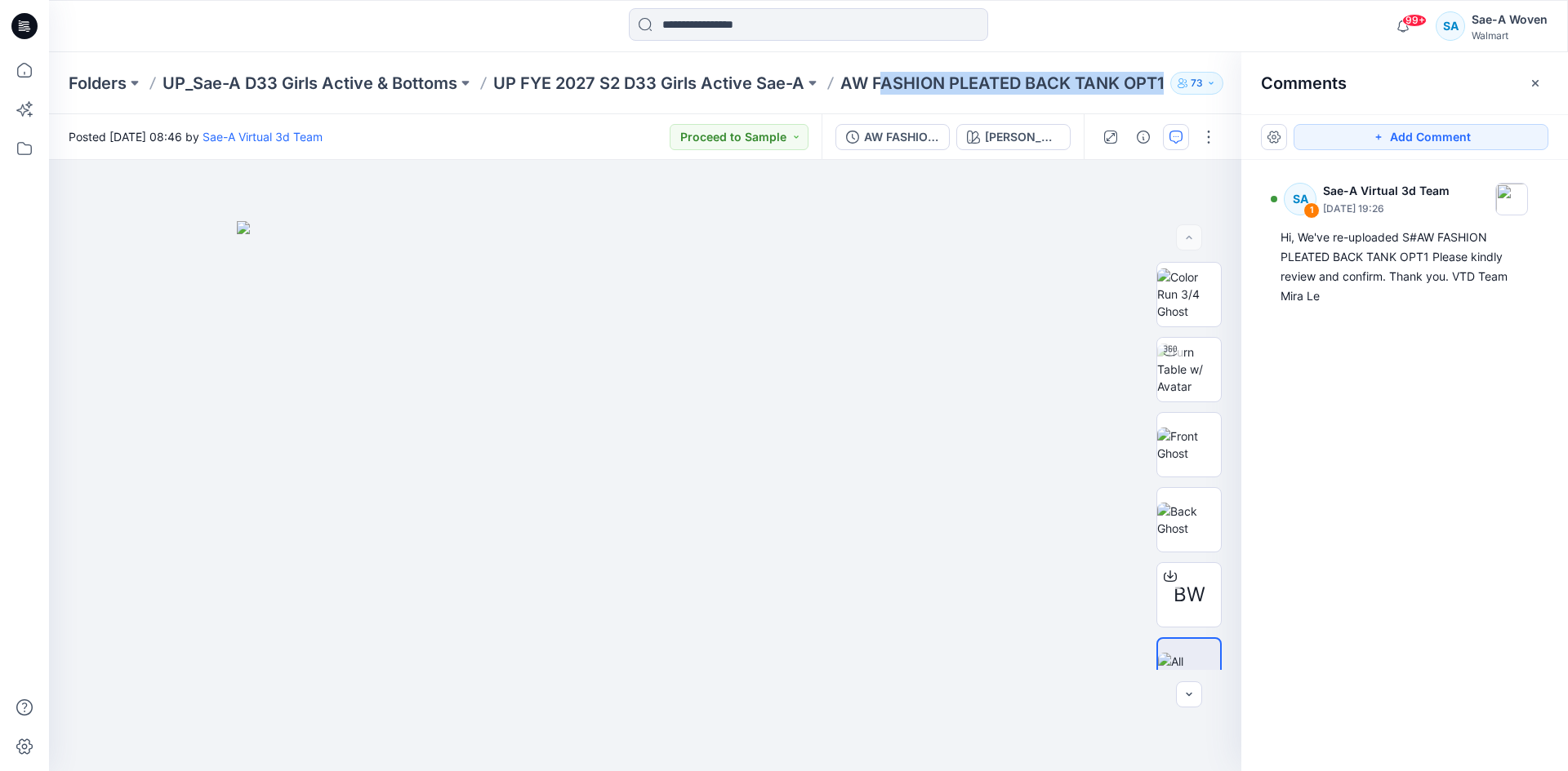
drag, startPoint x: 879, startPoint y: 84, endPoint x: 1165, endPoint y: 85, distance: 286.0
click at [1164, 85] on p "AW FASHION PLEATED BACK TANK OPT1" at bounding box center [1002, 83] width 324 height 22
copy p "ASHION PLEATED BACK TANK OPT1"
